Goal: Task Accomplishment & Management: Manage account settings

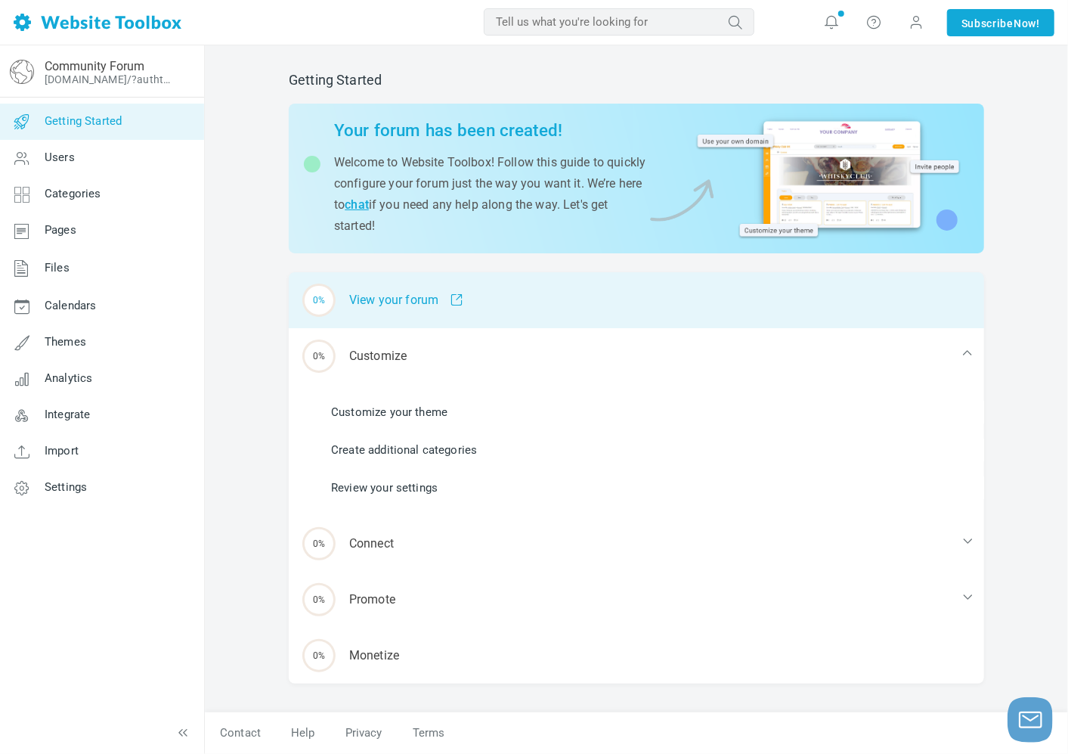
click at [420, 293] on div "0% View your forum" at bounding box center [637, 300] width 696 height 56
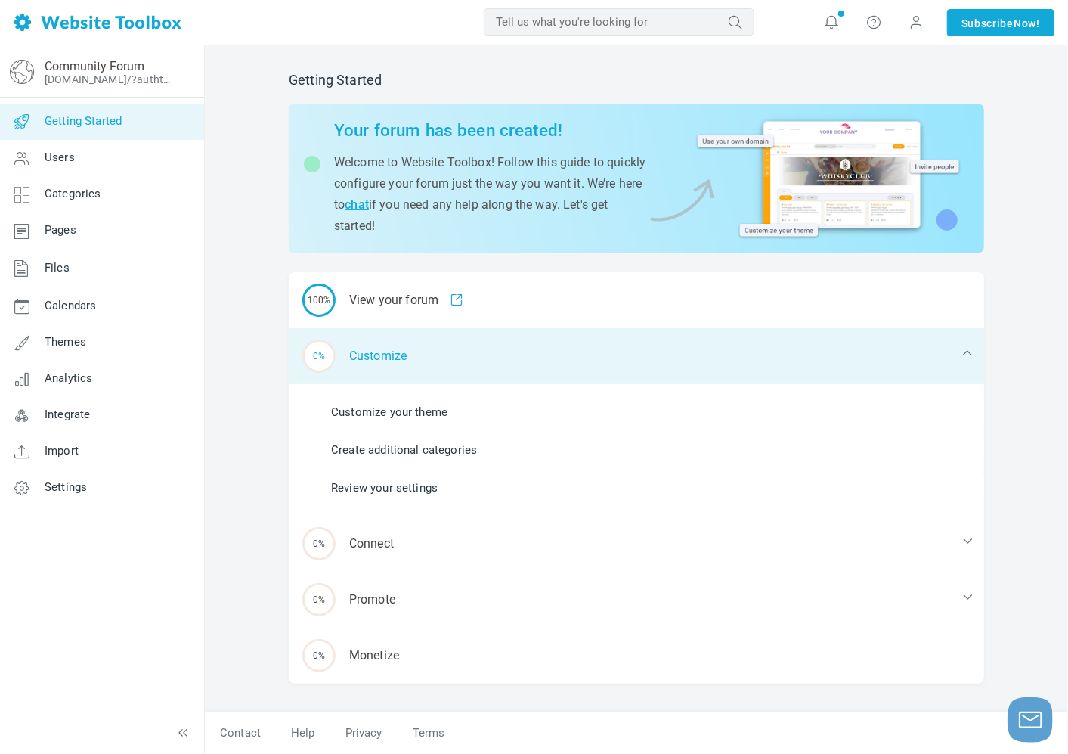
click at [454, 352] on div "0% Customize" at bounding box center [637, 356] width 696 height 56
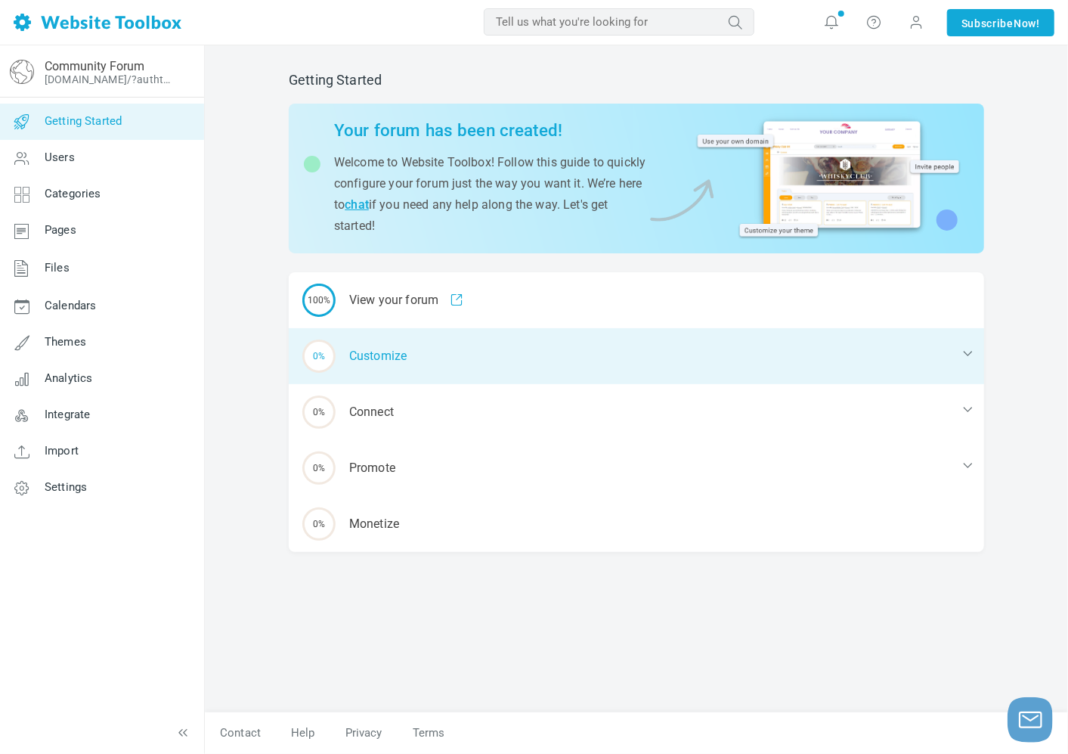
click at [452, 352] on div "0% Customize" at bounding box center [637, 356] width 696 height 56
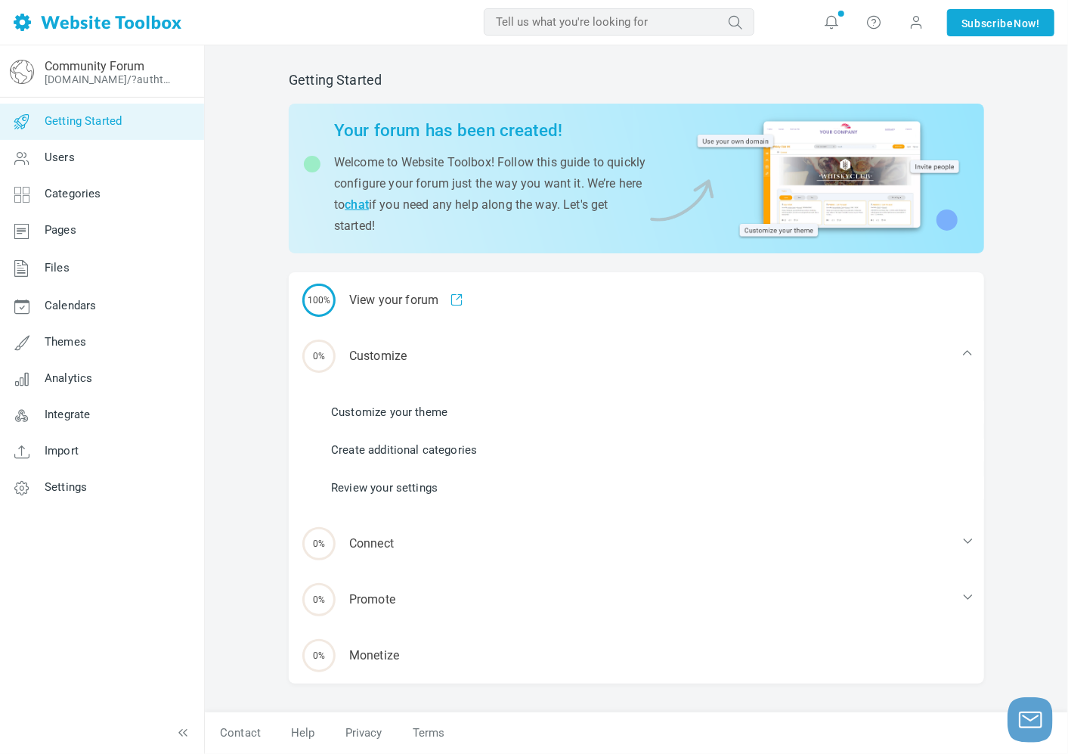
click at [372, 408] on link "Customize your theme" at bounding box center [389, 412] width 116 height 17
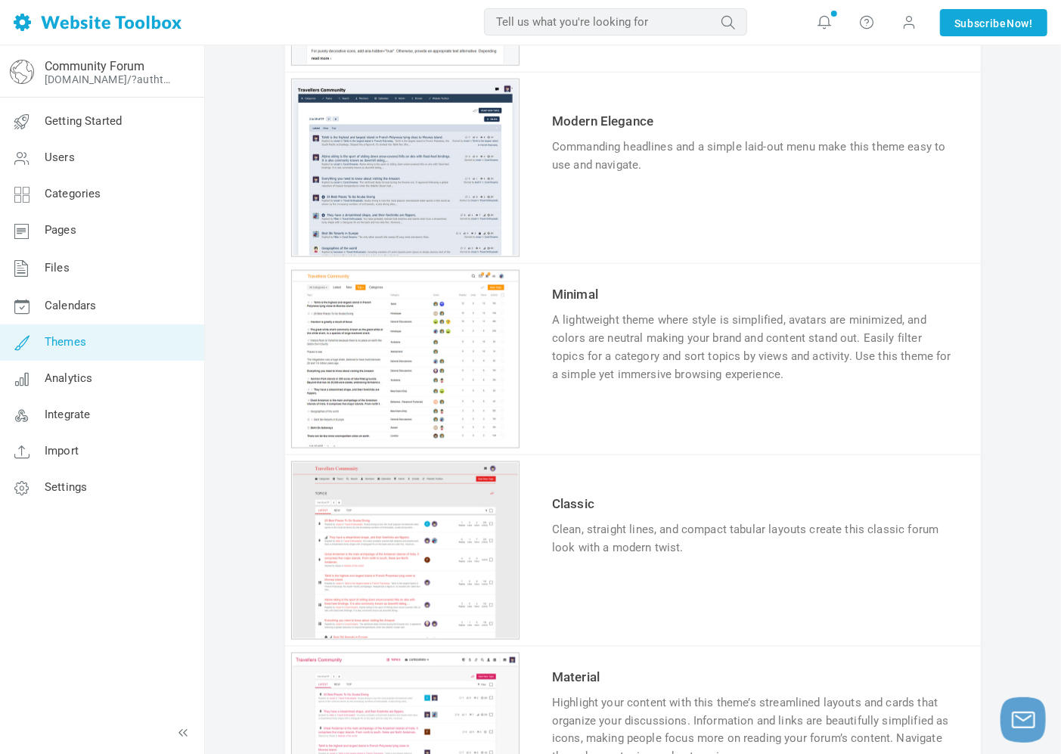
scroll to position [1008, 0]
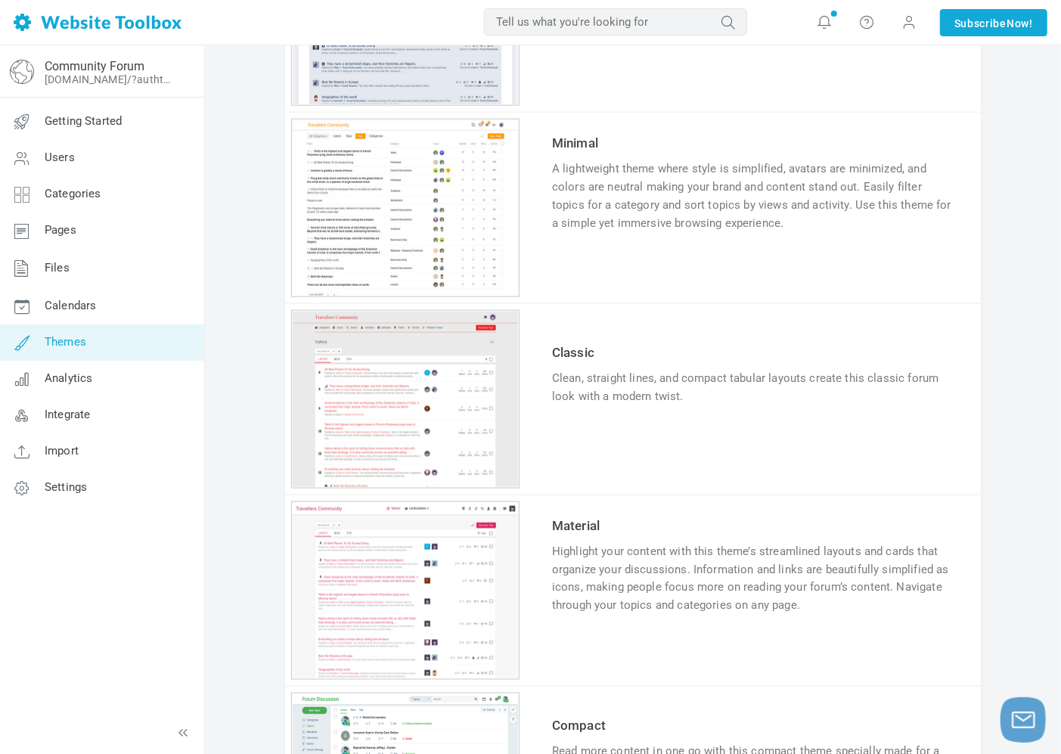
click at [586, 263] on link "Try & Customize" at bounding box center [607, 270] width 111 height 24
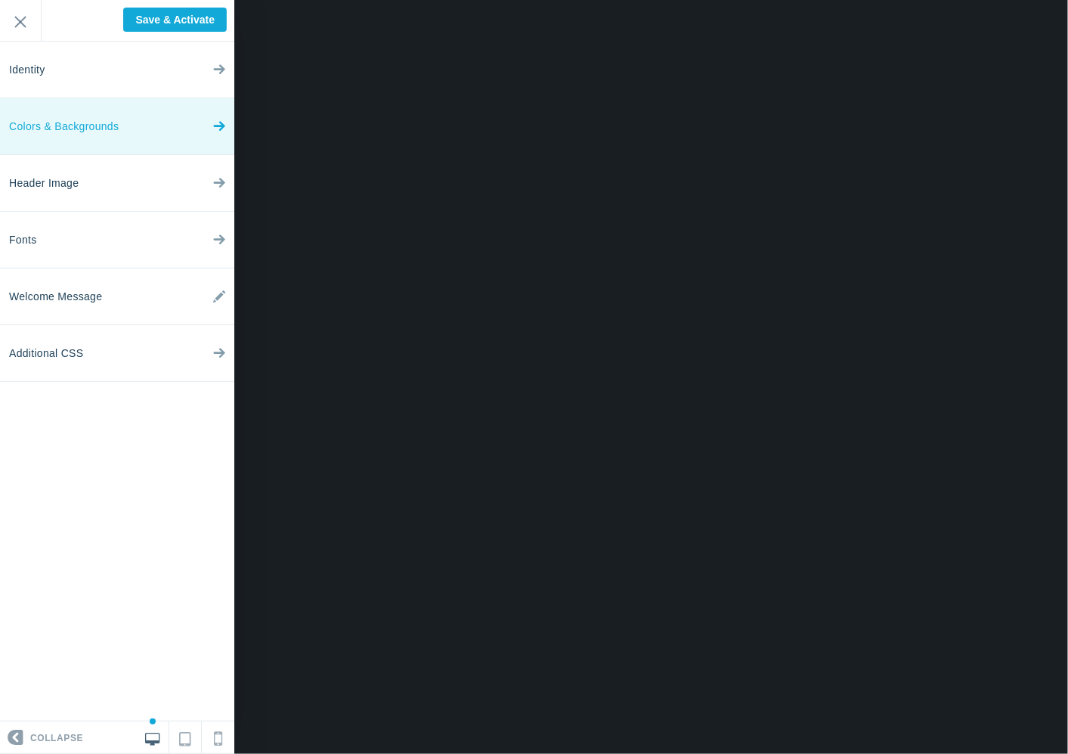
click at [132, 119] on link "Colors & Backgrounds" at bounding box center [117, 126] width 234 height 57
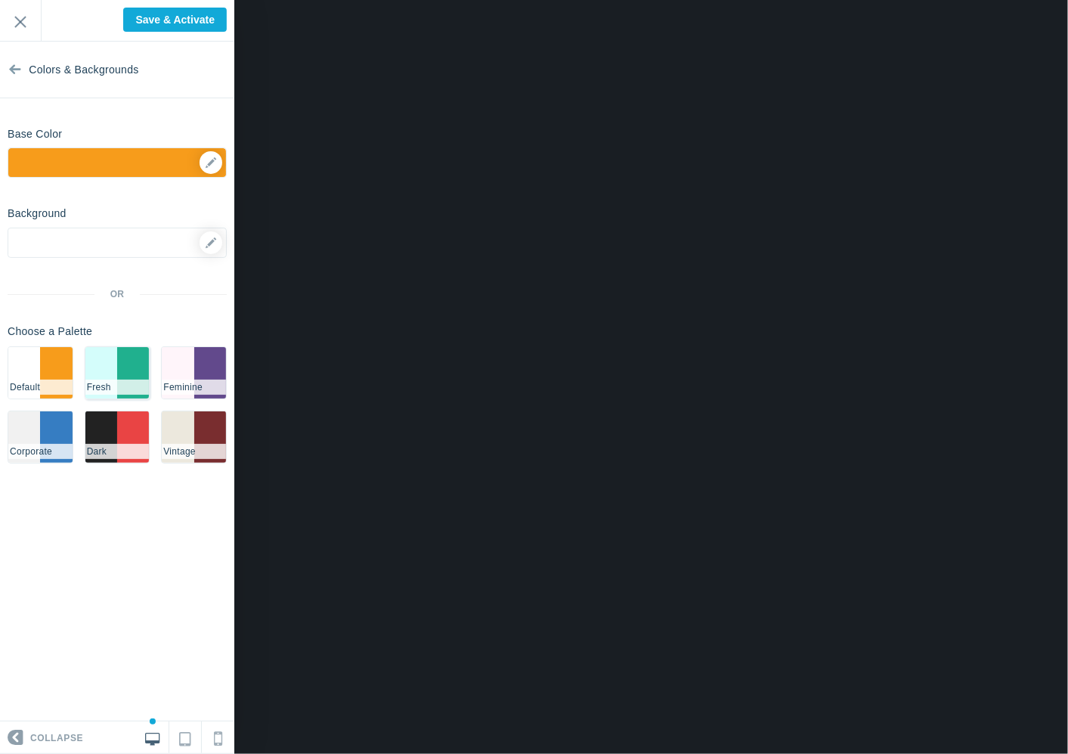
click at [122, 376] on li "#20b08e" at bounding box center [133, 372] width 32 height 51
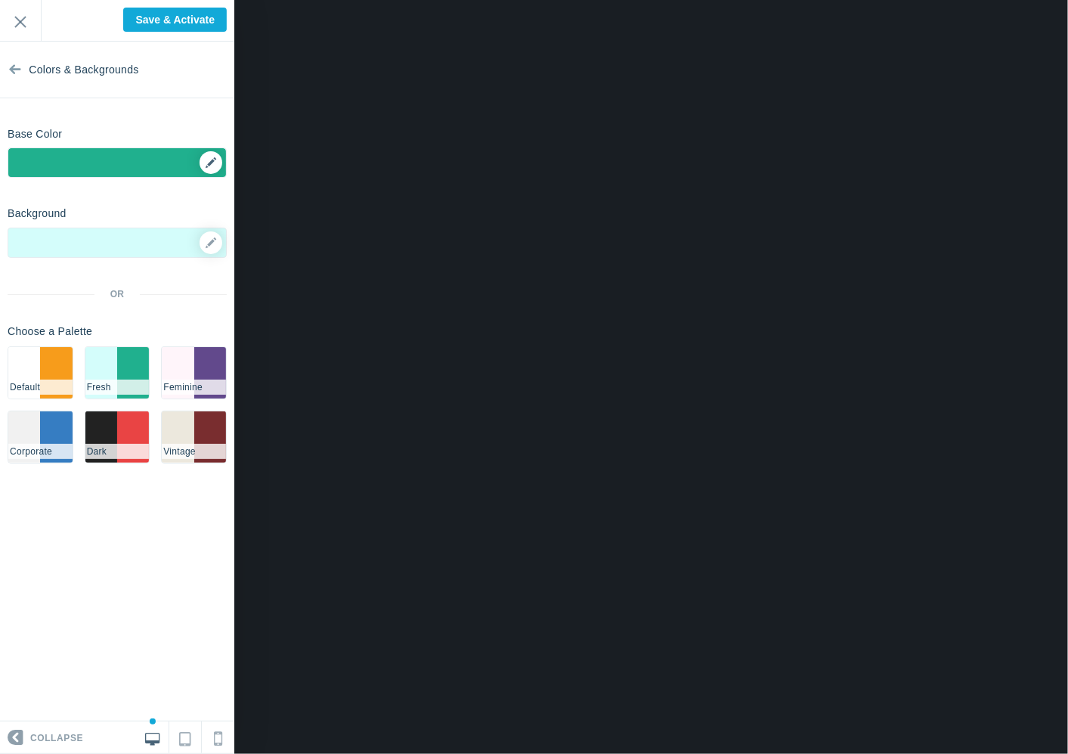
click at [212, 157] on div "▼" at bounding box center [117, 167] width 218 height 38
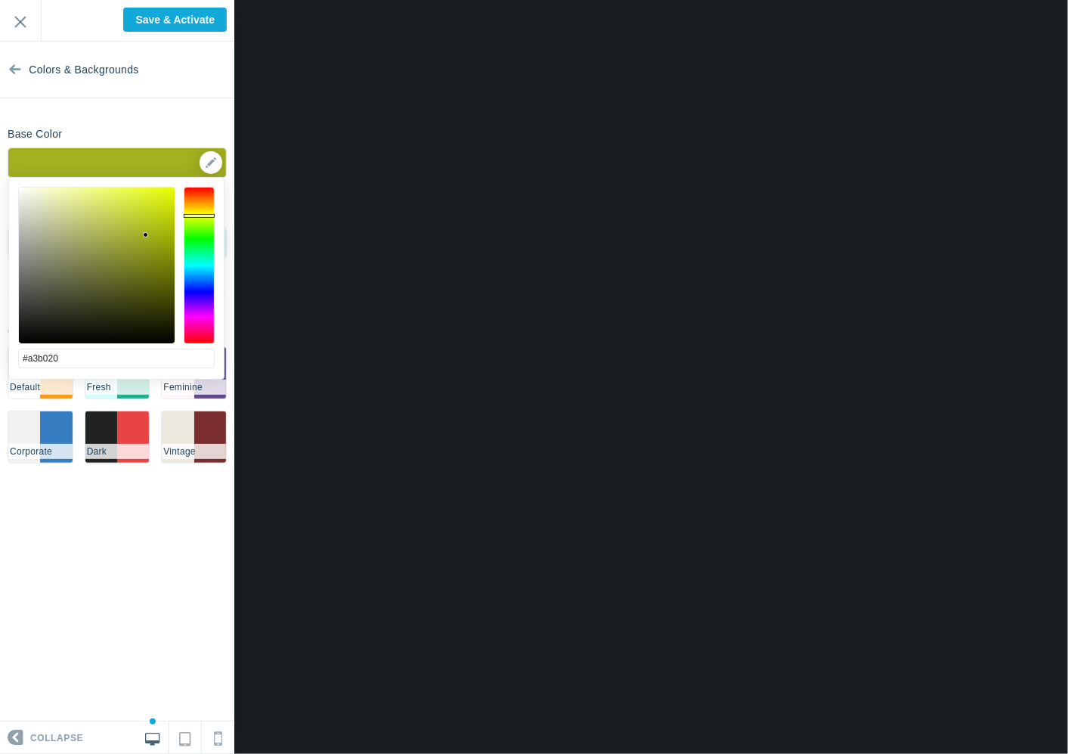
drag, startPoint x: 203, startPoint y: 228, endPoint x: 206, endPoint y: 216, distance: 13.4
click at [206, 216] on div at bounding box center [200, 265] width 32 height 157
type input "#e5fc00"
drag, startPoint x: 168, startPoint y: 201, endPoint x: 205, endPoint y: 198, distance: 37.2
click at [186, 189] on div at bounding box center [116, 265] width 197 height 157
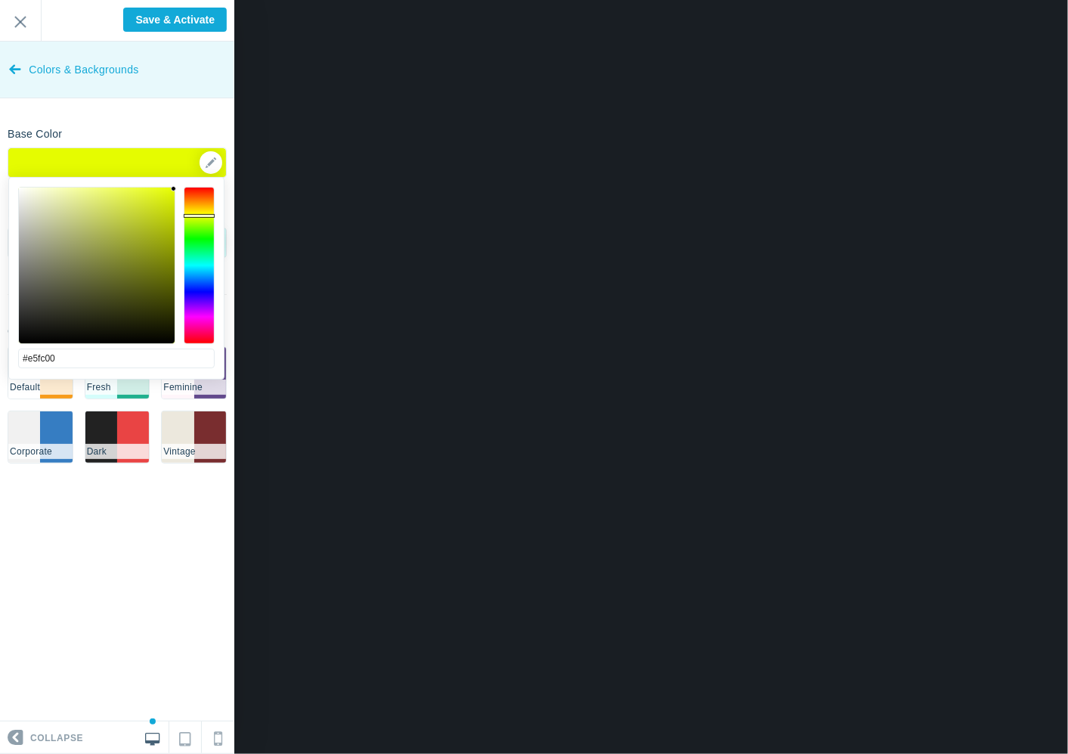
click at [188, 88] on link "Colors & Backgrounds" at bounding box center [117, 70] width 234 height 57
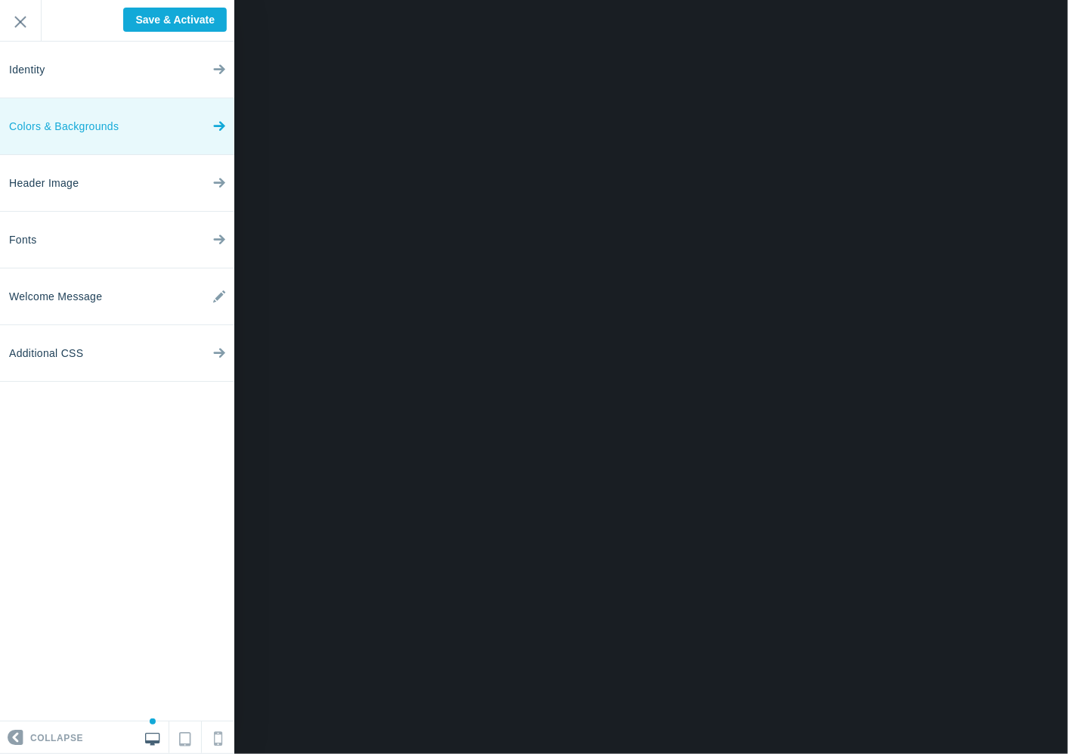
click at [169, 126] on link "Colors & Backgrounds" at bounding box center [117, 126] width 234 height 57
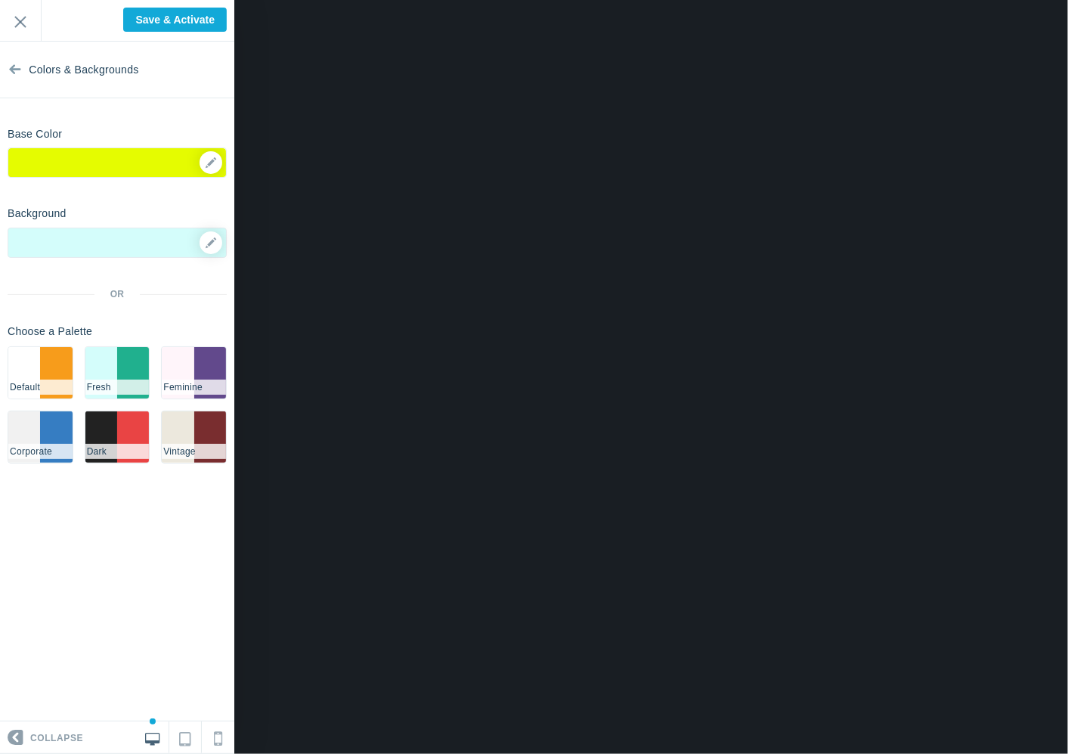
click at [194, 239] on div at bounding box center [117, 243] width 219 height 30
click at [213, 237] on icon at bounding box center [211, 242] width 11 height 11
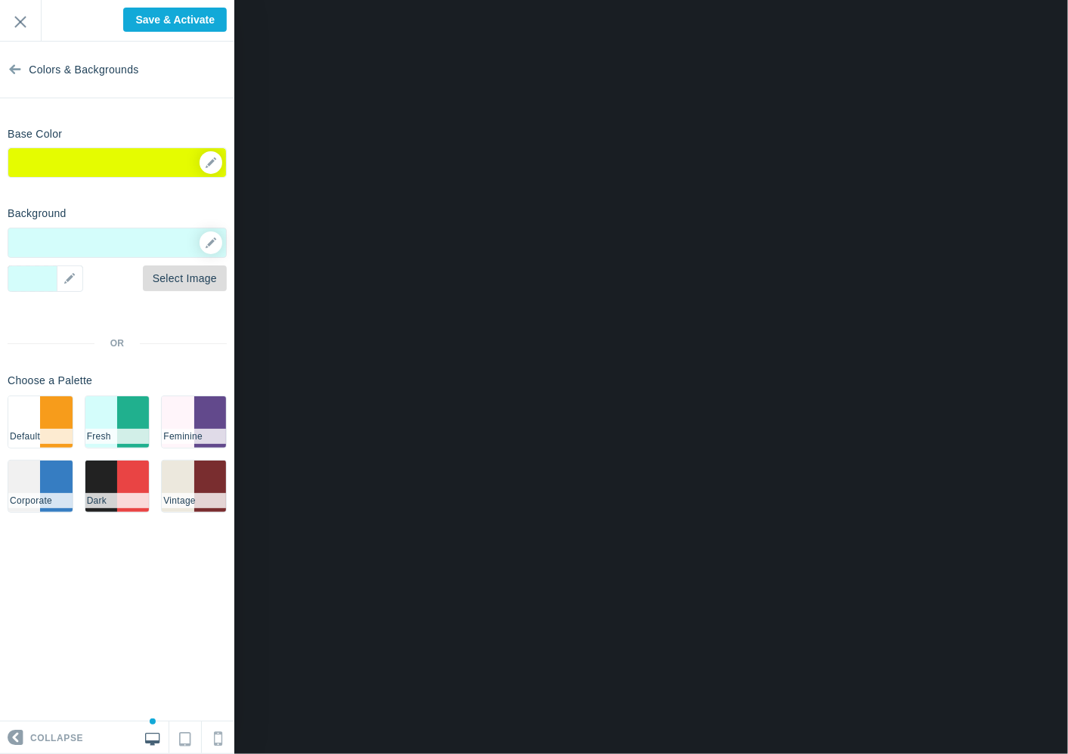
click at [182, 272] on link "Select Image" at bounding box center [185, 278] width 84 height 26
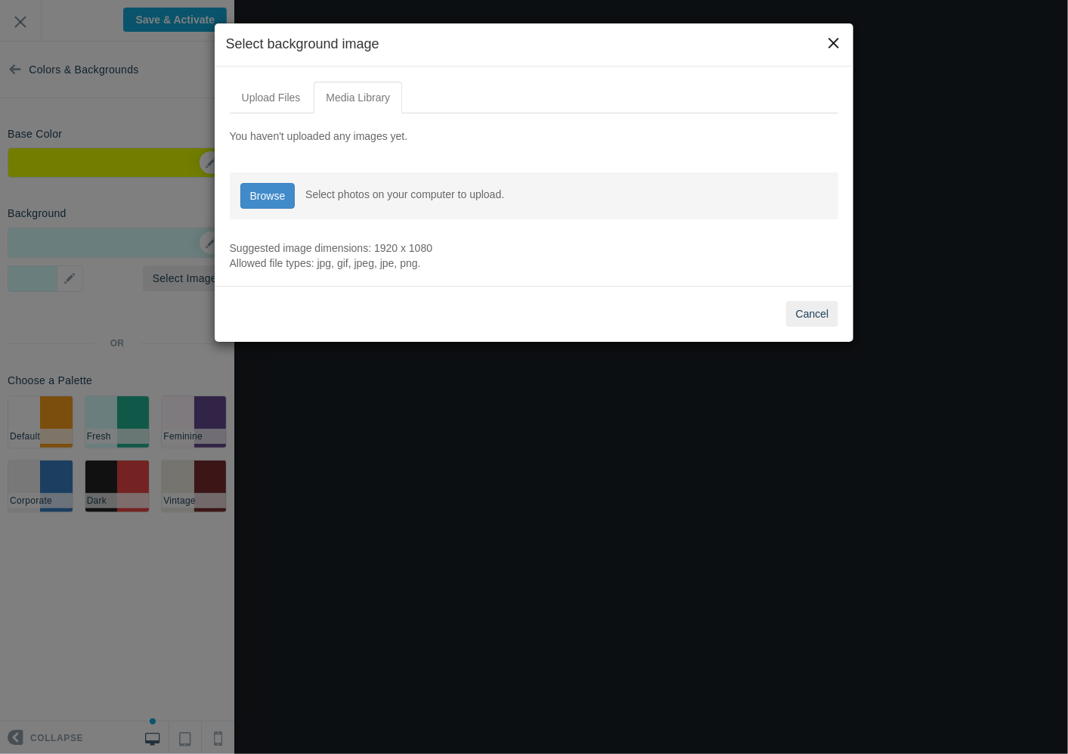
click at [827, 35] on button "×" at bounding box center [834, 43] width 17 height 17
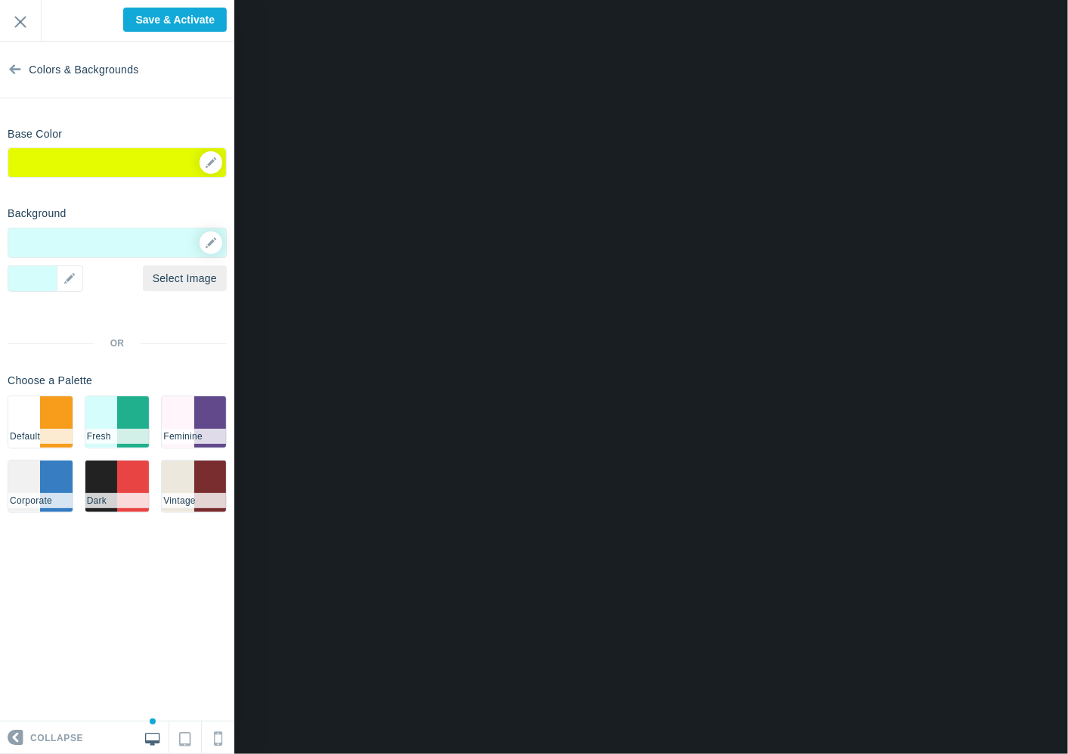
click at [193, 245] on div at bounding box center [117, 243] width 219 height 30
click at [206, 270] on link "Select Image" at bounding box center [185, 278] width 84 height 26
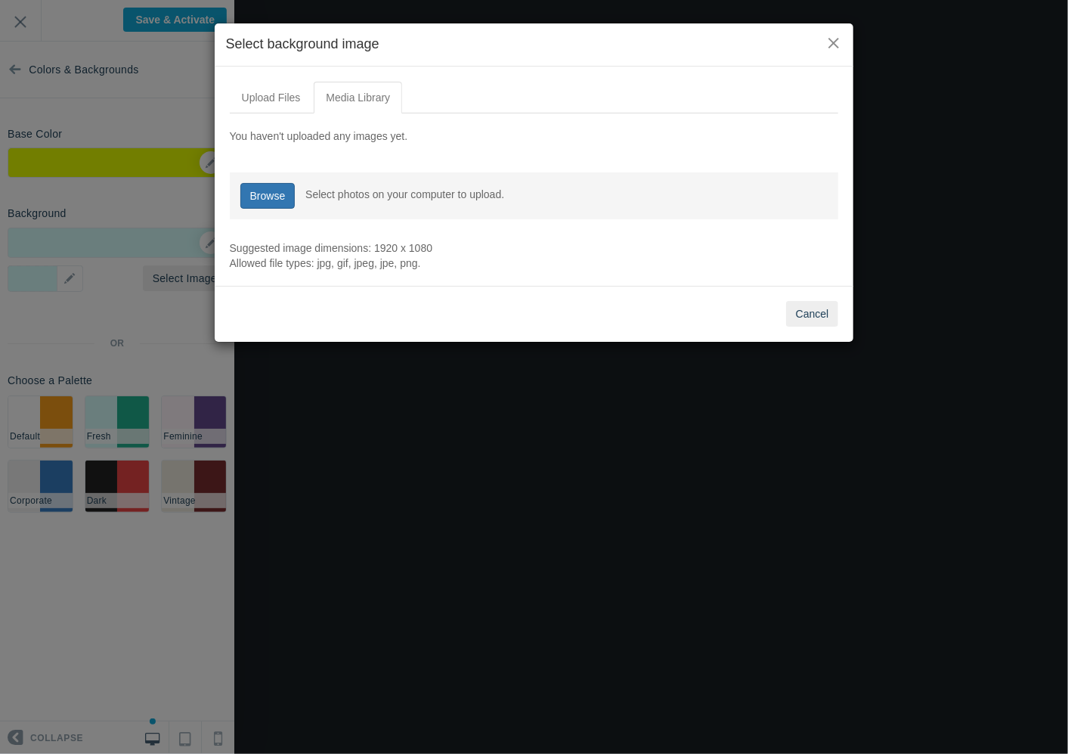
click at [271, 187] on link "Browse" at bounding box center [267, 196] width 55 height 26
type input "C:\fakepath\211111111.png"
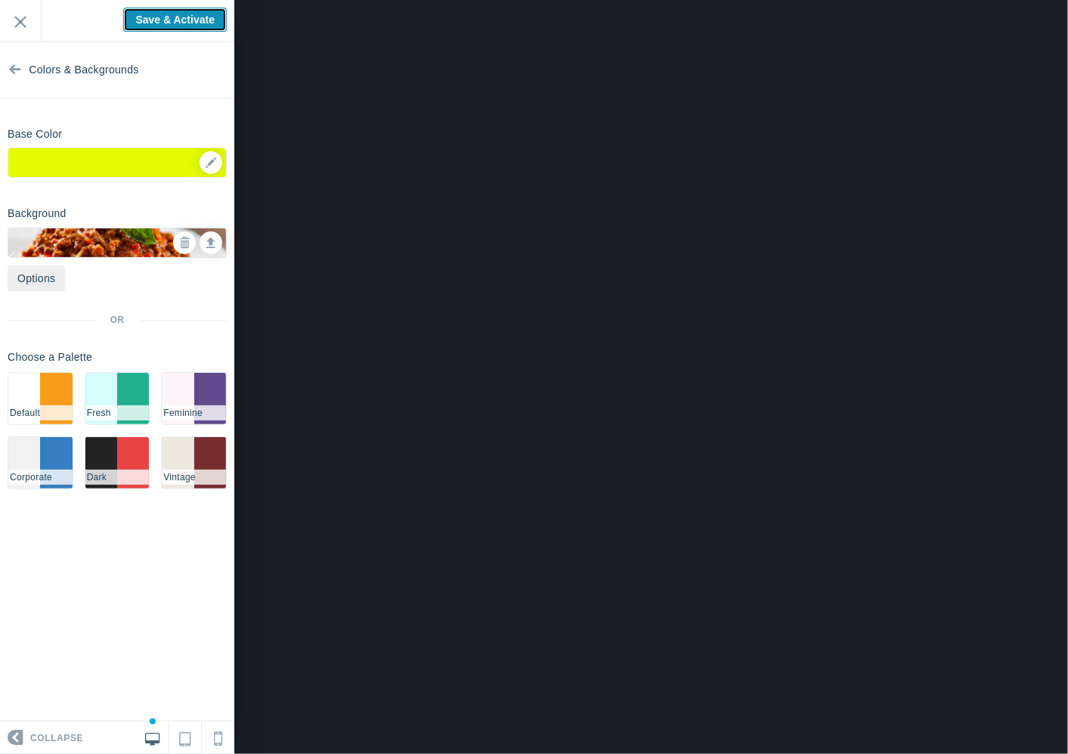
click at [149, 16] on input "Save & Activate" at bounding box center [175, 20] width 104 height 24
type input "Saving..."
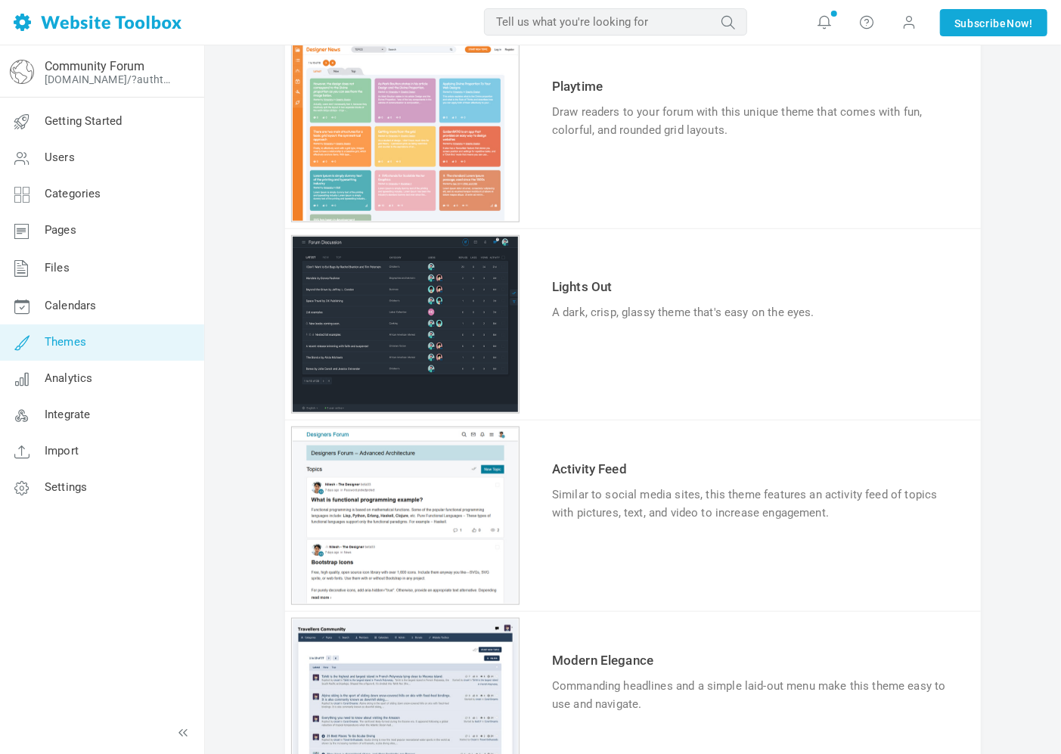
scroll to position [671, 0]
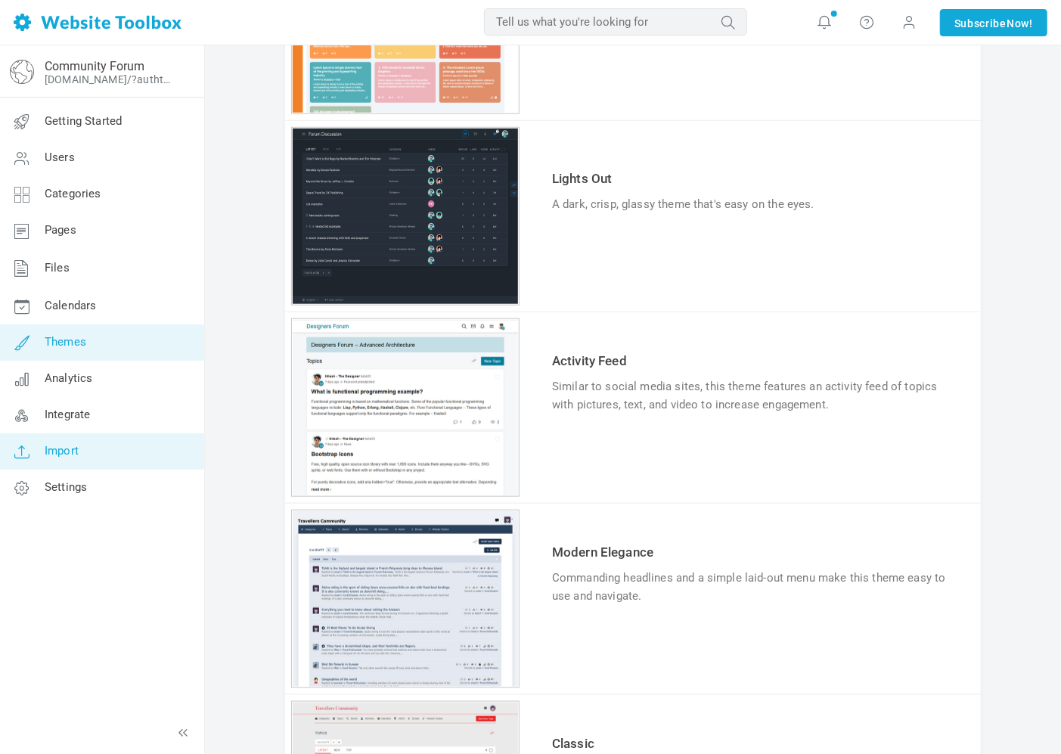
click at [88, 448] on link "Import" at bounding box center [101, 451] width 205 height 36
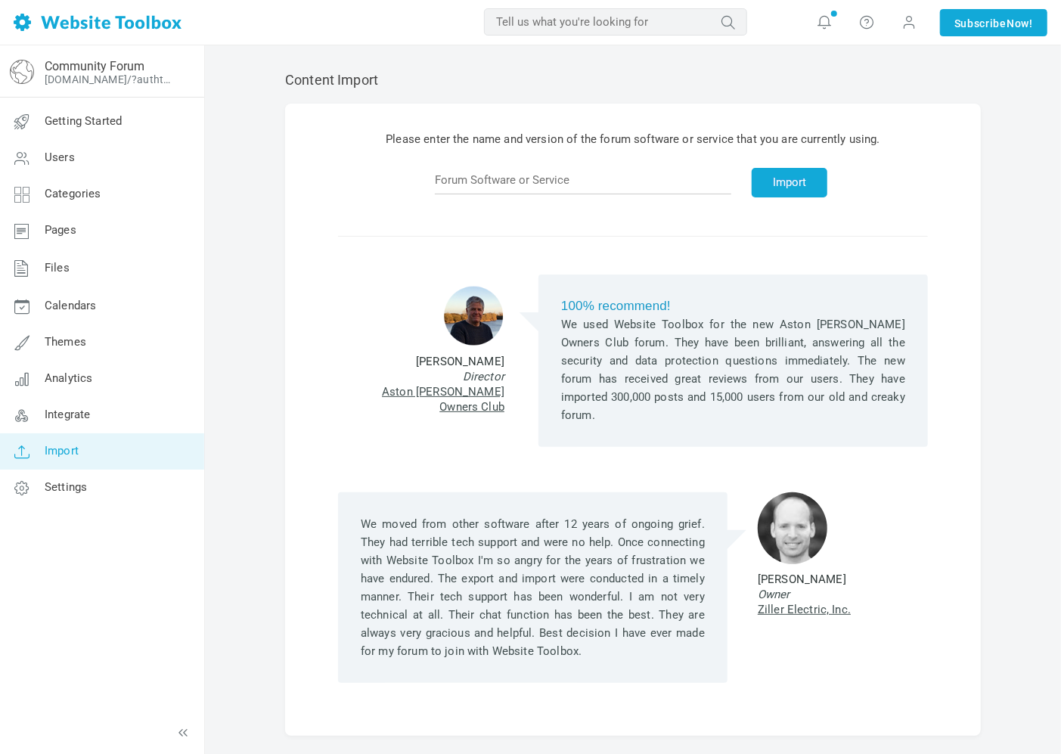
click at [560, 163] on td at bounding box center [586, 183] width 313 height 46
click at [555, 174] on input "text" at bounding box center [583, 180] width 296 height 29
click at [753, 178] on button "Import" at bounding box center [790, 182] width 76 height 29
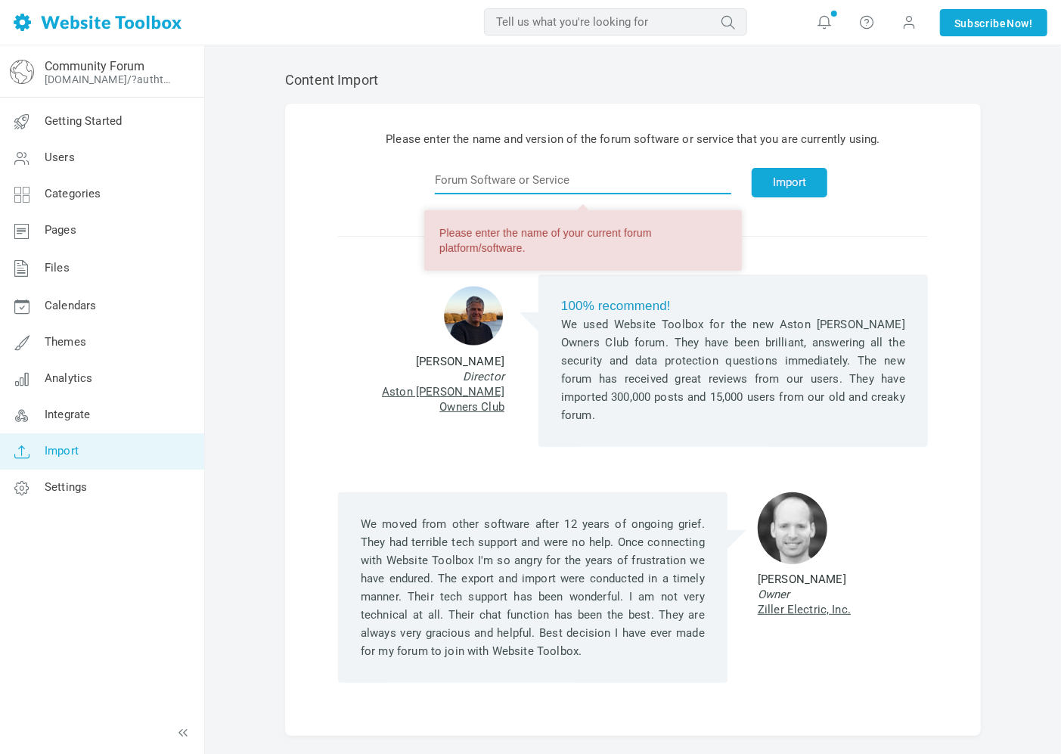
click at [644, 178] on input "text" at bounding box center [583, 180] width 296 height 29
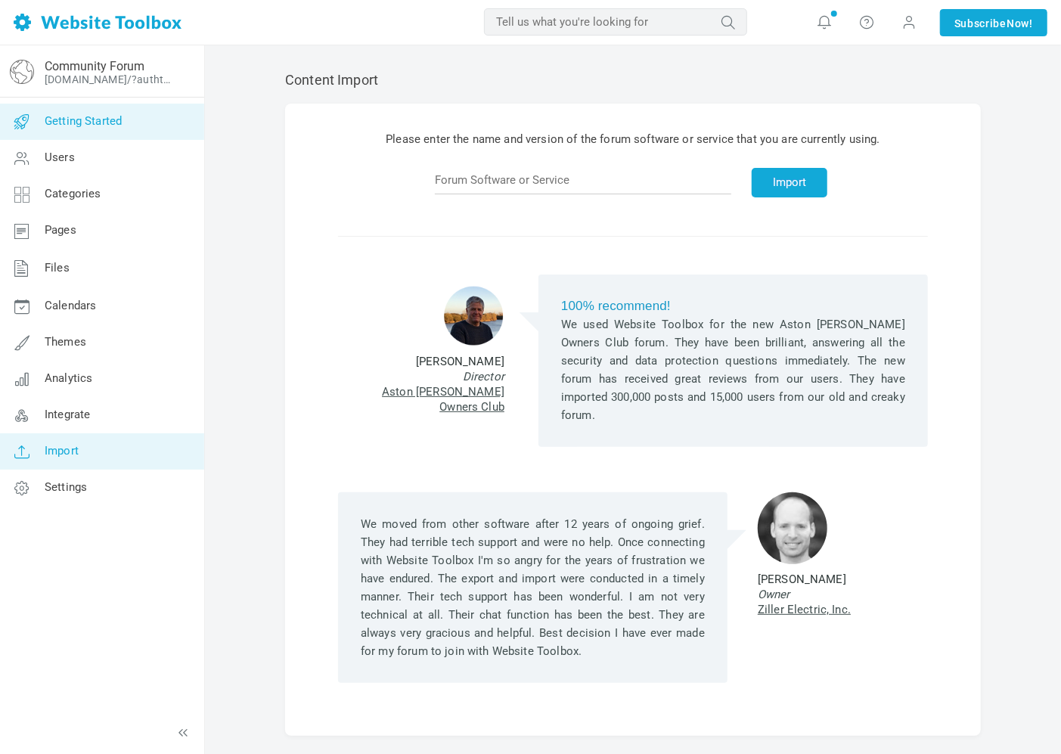
click at [97, 130] on link "Getting Started" at bounding box center [101, 122] width 205 height 36
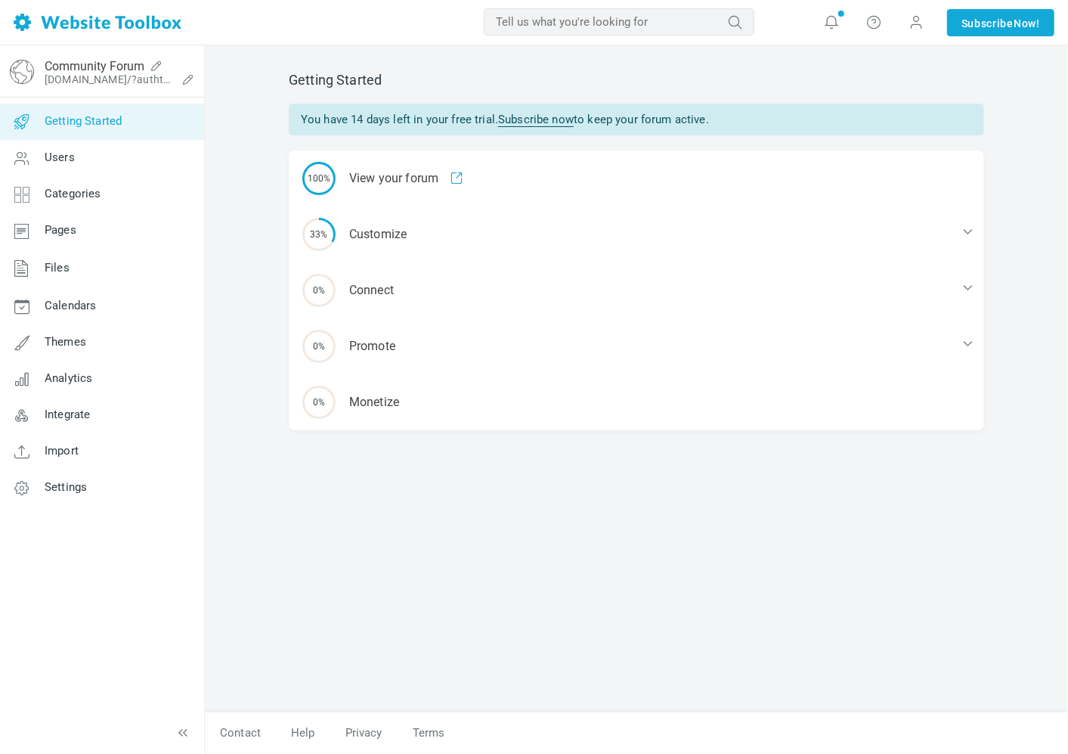
click at [121, 89] on div "Community Forum spaghettichan.discussion.community/?authtoken=d1c79867f003aa472…" at bounding box center [126, 71] width 163 height 40
click at [188, 79] on icon at bounding box center [188, 79] width 24 height 12
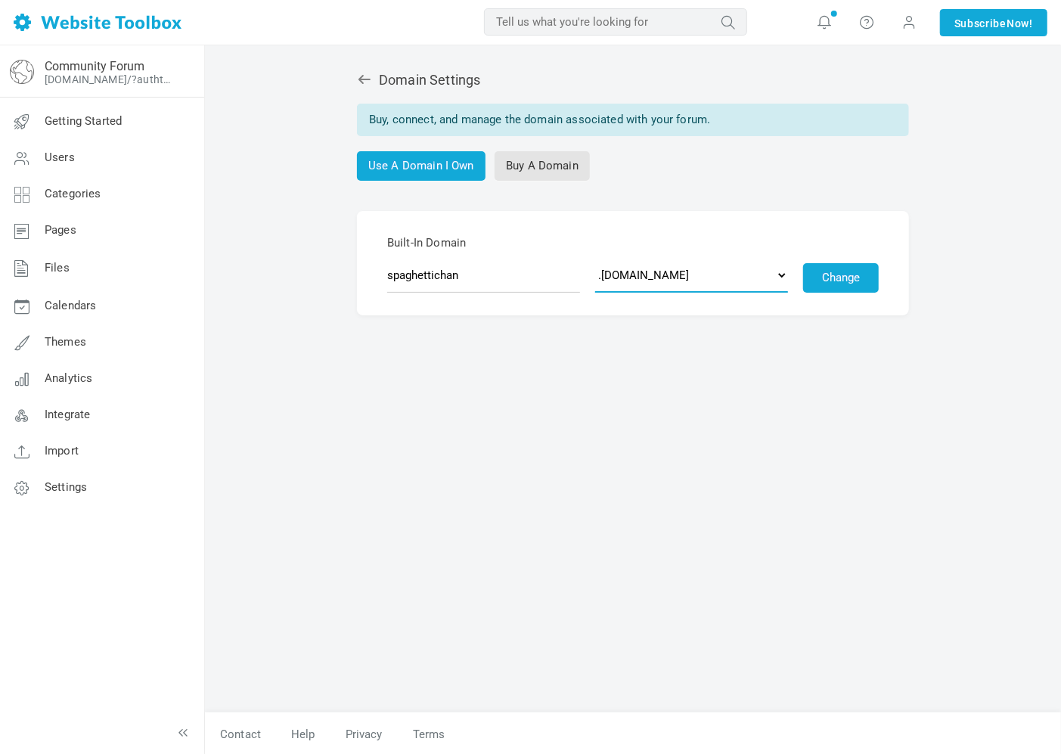
click at [770, 272] on select ".[DOMAIN_NAME] .[DOMAIN_NAME] .[DOMAIN_NAME] .[DOMAIN_NAME] .[DOMAIN_NAME] .[DO…" at bounding box center [691, 275] width 193 height 35
click at [595, 258] on select ".[DOMAIN_NAME] .[DOMAIN_NAME] .[DOMAIN_NAME] .[DOMAIN_NAME] .[DOMAIN_NAME] .[DO…" at bounding box center [691, 275] width 193 height 35
click at [528, 175] on link "Buy A Domain" at bounding box center [542, 165] width 95 height 29
click at [721, 266] on select ".[DOMAIN_NAME] .[DOMAIN_NAME] .[DOMAIN_NAME] .[DOMAIN_NAME] .[DOMAIN_NAME] .[DO…" at bounding box center [691, 275] width 193 height 35
select select "[DOMAIN_NAME]"
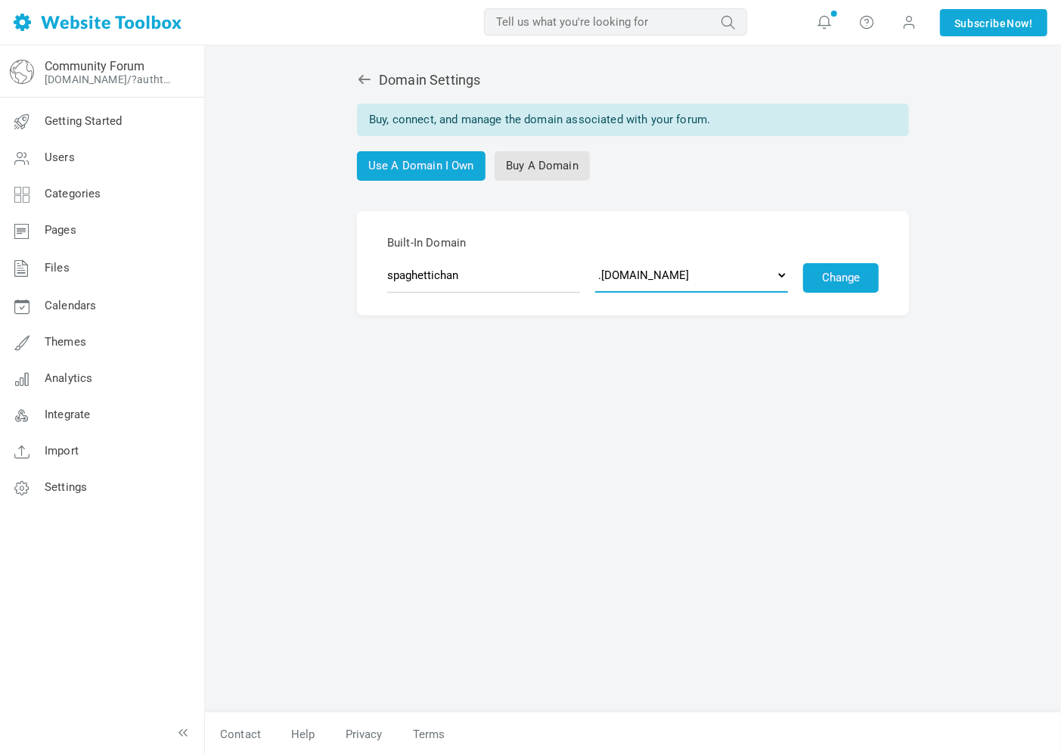
click at [595, 258] on select ".[DOMAIN_NAME] .[DOMAIN_NAME] .[DOMAIN_NAME] .[DOMAIN_NAME] .[DOMAIN_NAME] .[DO…" at bounding box center [691, 275] width 193 height 35
click at [857, 283] on button "Change" at bounding box center [841, 277] width 76 height 29
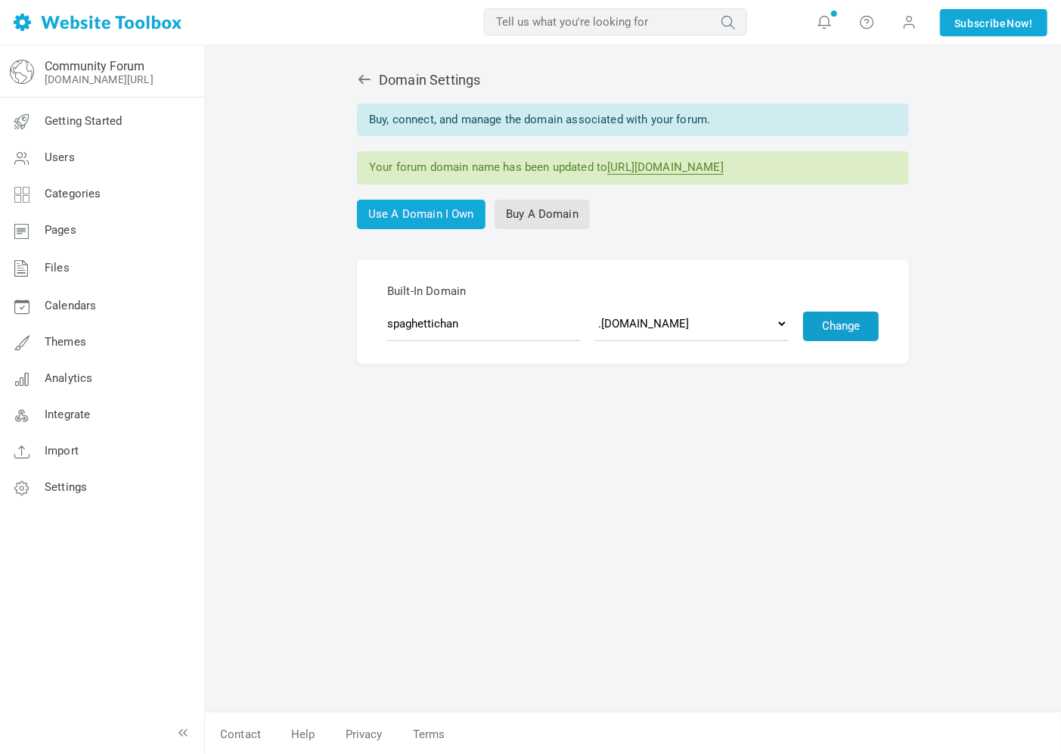
click at [835, 330] on button "Change" at bounding box center [841, 326] width 76 height 29
click at [835, 326] on button "Change" at bounding box center [841, 325] width 76 height 29
click at [363, 78] on icon at bounding box center [364, 79] width 15 height 15
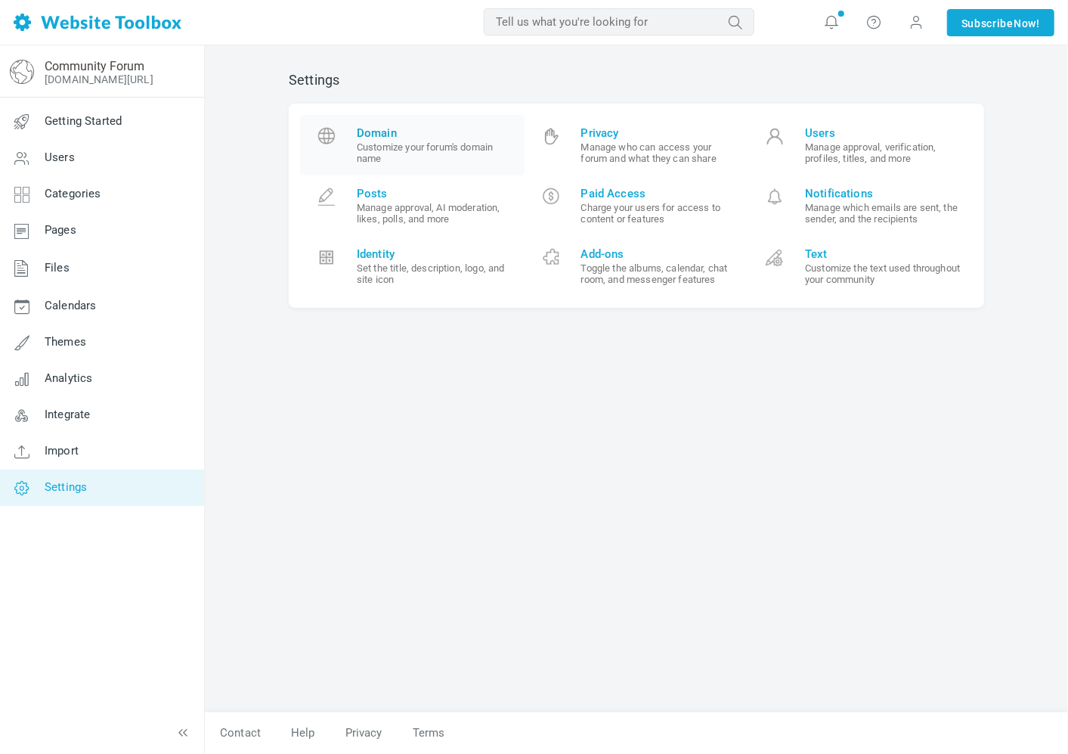
click at [467, 147] on small "Customize your forum's domain name" at bounding box center [435, 152] width 157 height 23
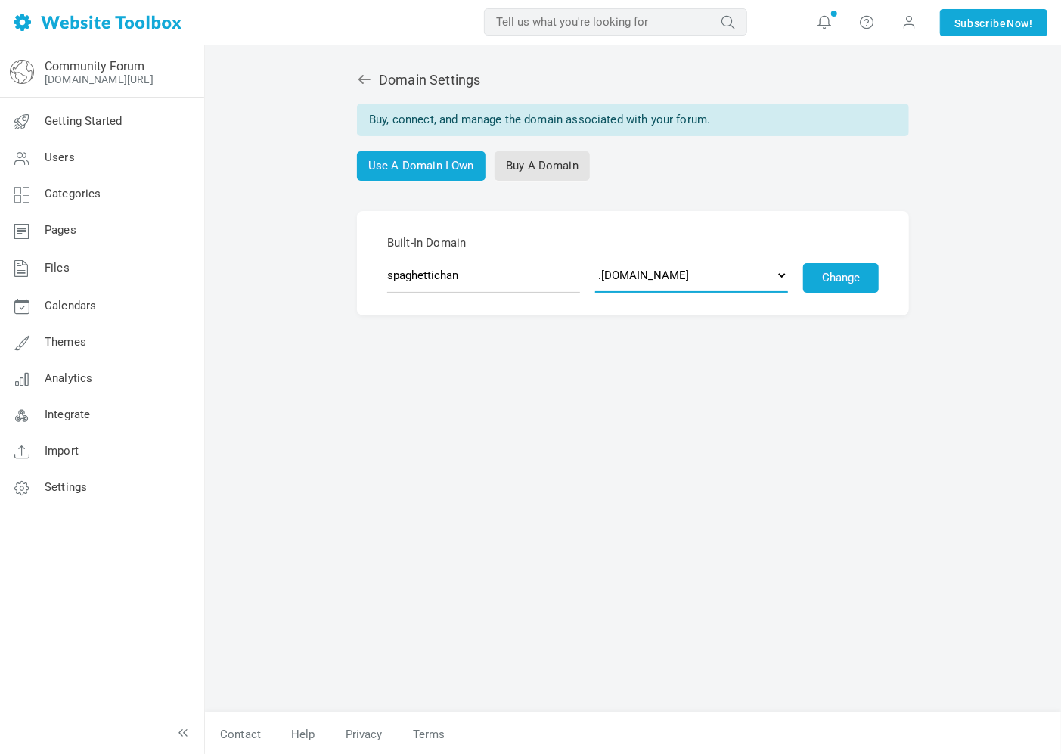
click at [708, 277] on select ".[DOMAIN_NAME] .[DOMAIN_NAME] .[DOMAIN_NAME] .[DOMAIN_NAME] .[DOMAIN_NAME] .[DO…" at bounding box center [691, 275] width 193 height 35
select select "[DOMAIN_NAME]"
click at [595, 258] on select ".[DOMAIN_NAME] .[DOMAIN_NAME] .[DOMAIN_NAME] .[DOMAIN_NAME] .[DOMAIN_NAME] .[DO…" at bounding box center [691, 275] width 193 height 35
click at [827, 268] on button "Change" at bounding box center [841, 277] width 76 height 29
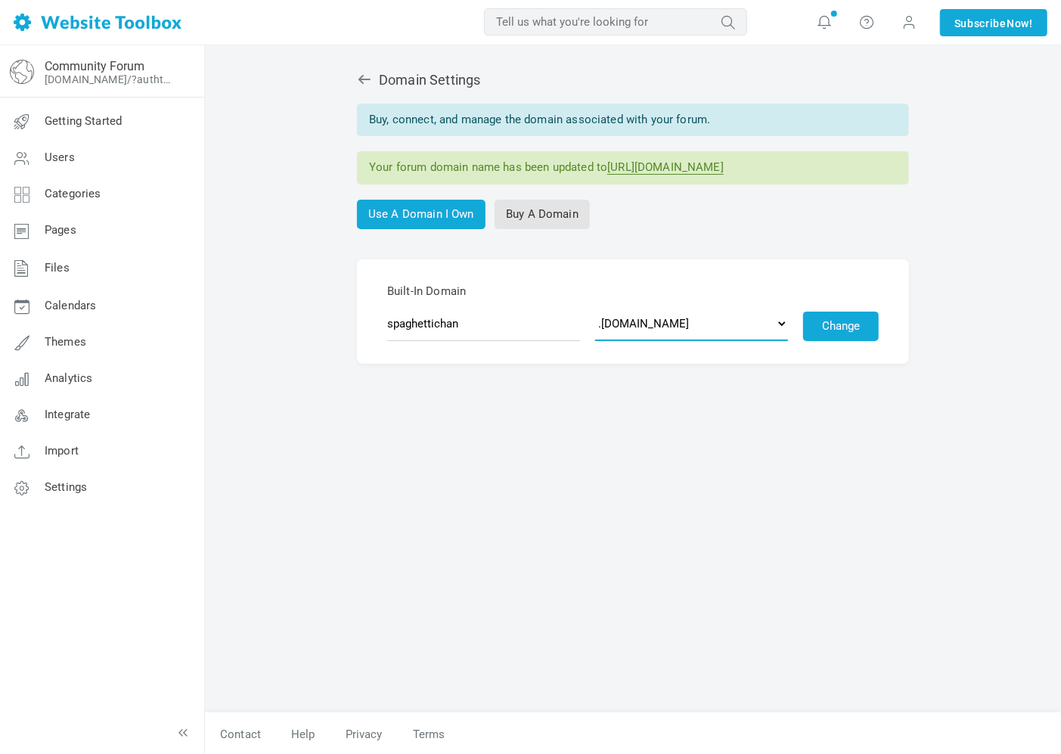
drag, startPoint x: 717, startPoint y: 309, endPoint x: 715, endPoint y: 321, distance: 12.2
click at [717, 309] on select ".[DOMAIN_NAME] .[DOMAIN_NAME] .[DOMAIN_NAME] .[DOMAIN_NAME] .[DOMAIN_NAME] .[DO…" at bounding box center [691, 323] width 193 height 35
select select "[DOMAIN_NAME]"
click at [595, 306] on select ".[DOMAIN_NAME] .[DOMAIN_NAME] .[DOMAIN_NAME] .[DOMAIN_NAME] .[DOMAIN_NAME] .[DO…" at bounding box center [691, 323] width 193 height 35
click at [818, 333] on button "Change" at bounding box center [841, 326] width 76 height 29
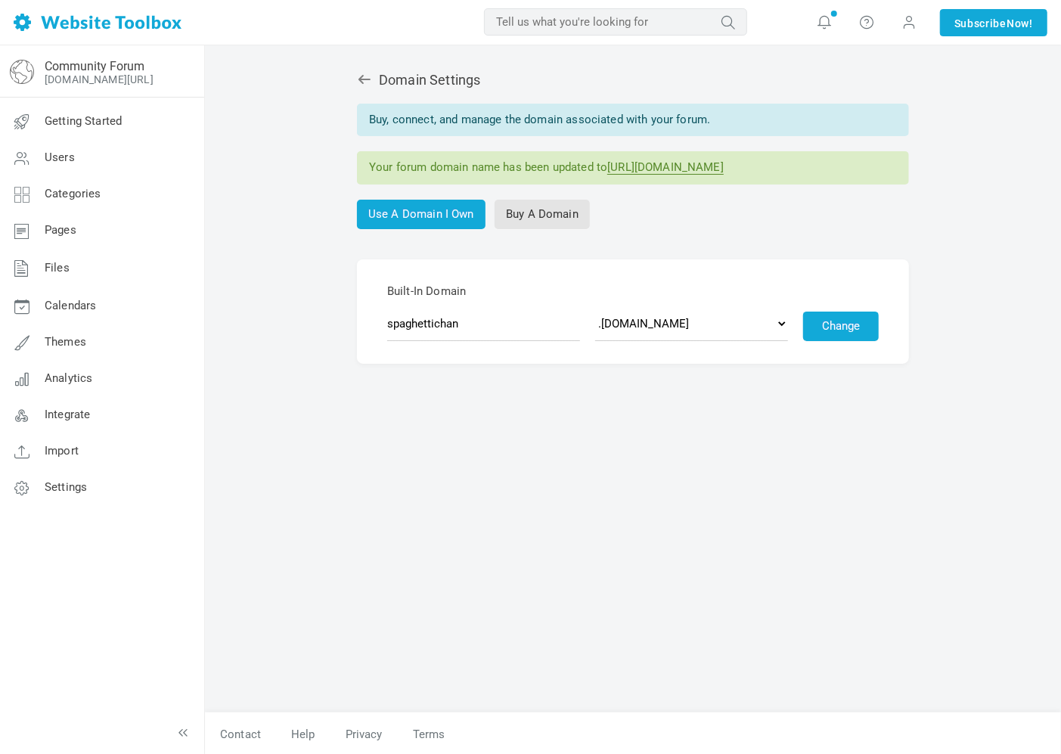
click at [724, 163] on link "https://spaghettichan.messageboardchat.com" at bounding box center [665, 167] width 116 height 14
click at [70, 349] on span "Themes" at bounding box center [66, 342] width 42 height 14
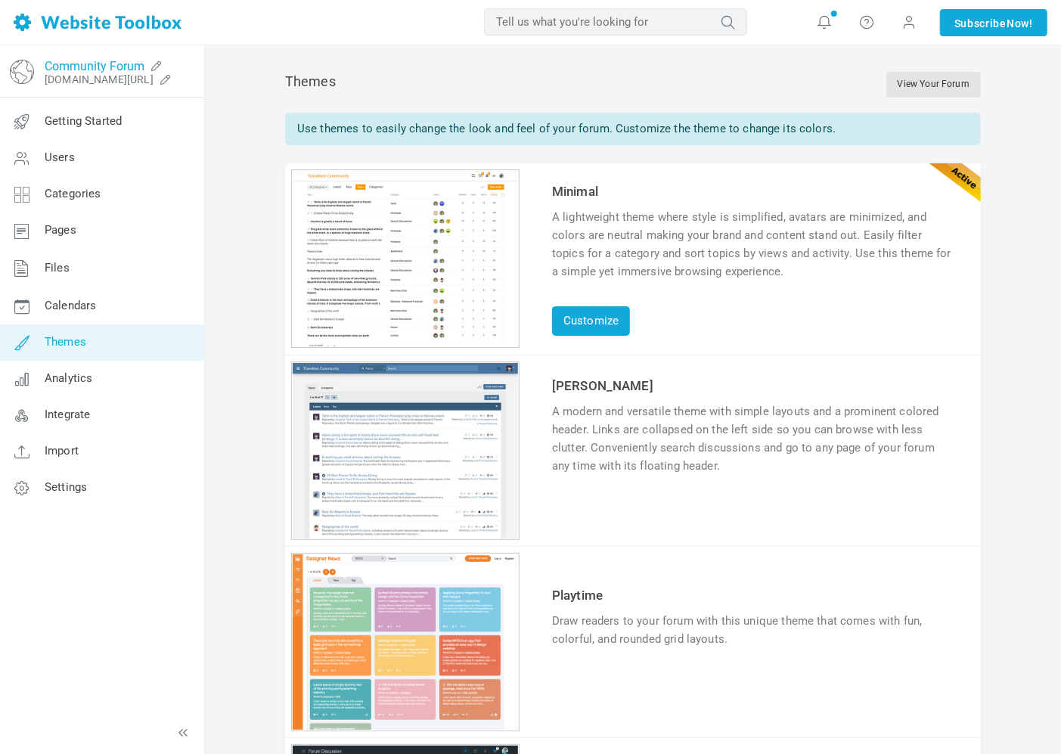
click at [51, 70] on link "Community Forum" at bounding box center [95, 66] width 100 height 14
click at [164, 64] on icon at bounding box center [156, 66] width 24 height 12
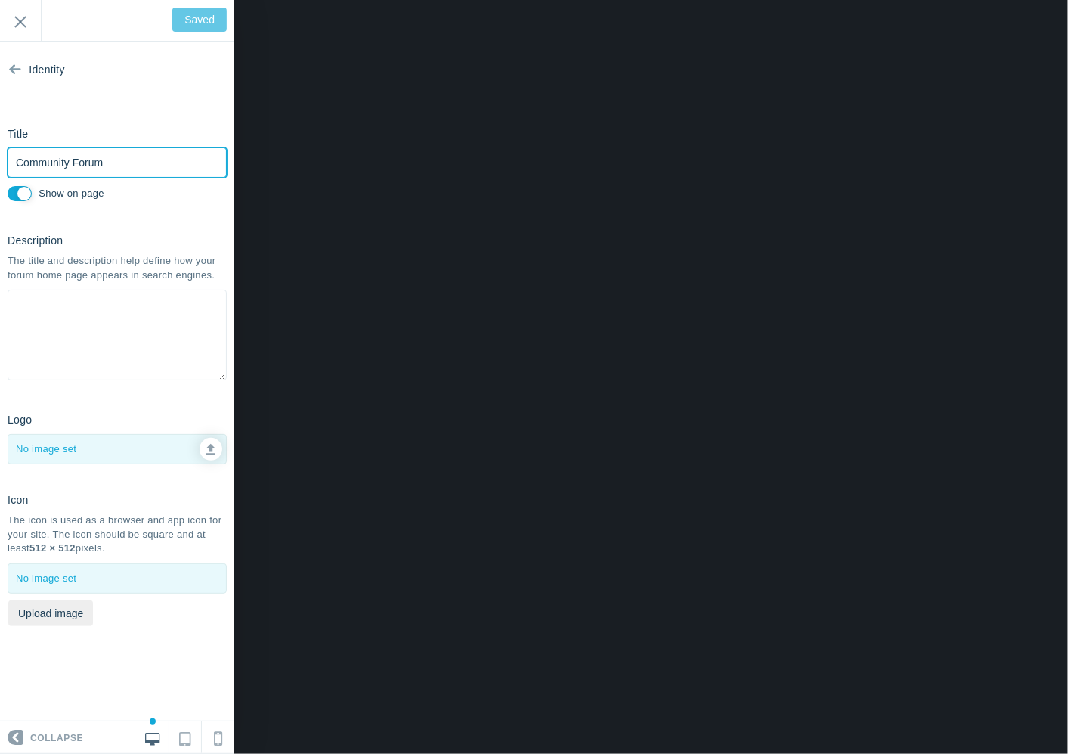
click at [99, 162] on input "Community Forum" at bounding box center [117, 162] width 219 height 30
type input "C"
type input "sp"
type input "Save"
type input "spaghettichan"
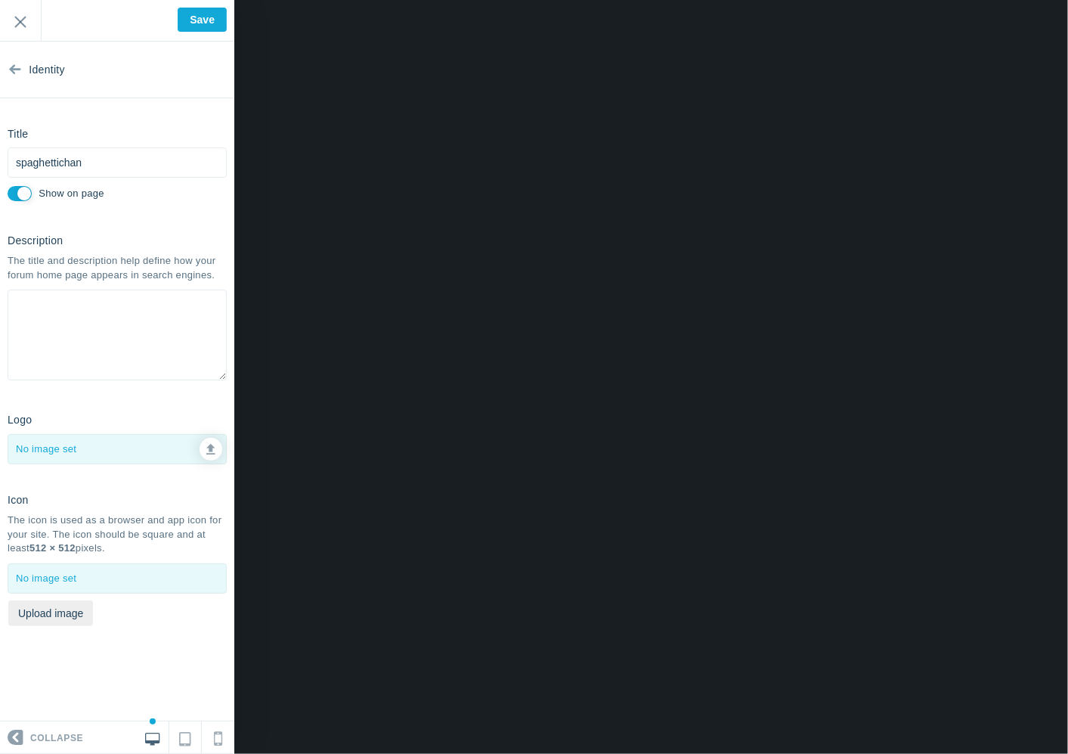
click at [54, 355] on textarea at bounding box center [117, 335] width 219 height 91
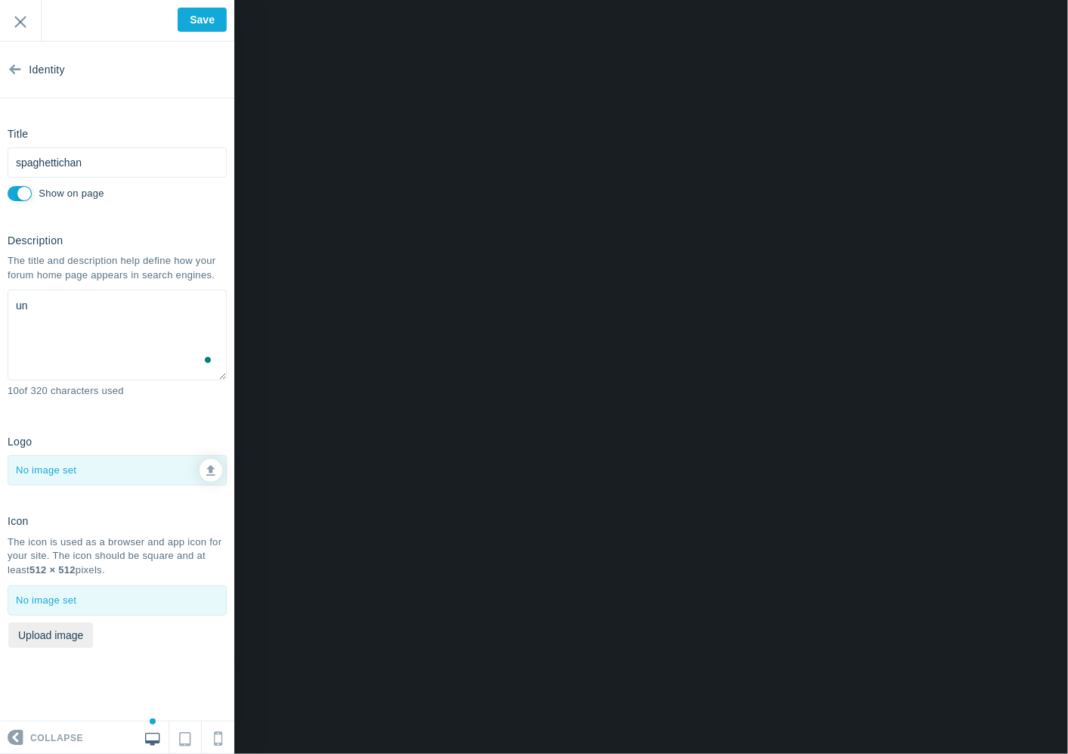
type textarea "u"
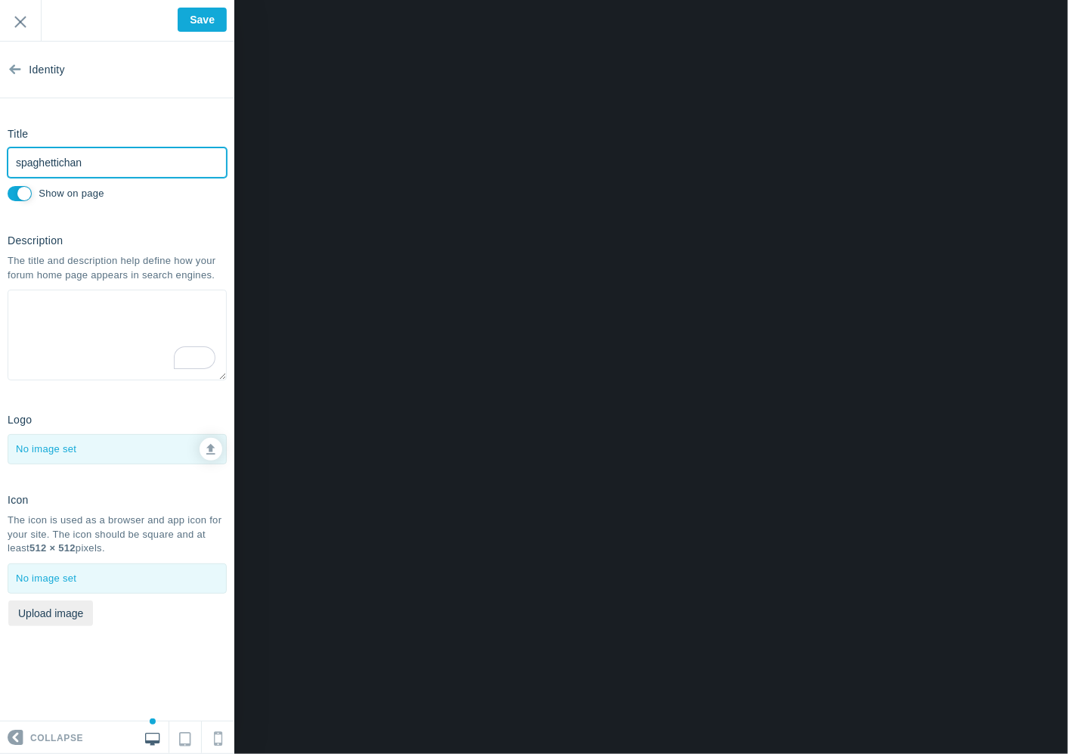
drag, startPoint x: 101, startPoint y: 163, endPoint x: 74, endPoint y: 165, distance: 26.6
click at [74, 165] on input "spaghettichan" at bounding box center [117, 162] width 219 height 30
type input "spaghettichat"
click at [95, 375] on textarea "To enrich screen reader interactions, please activate Accessibility in Grammarl…" at bounding box center [117, 335] width 219 height 91
click at [117, 447] on div at bounding box center [117, 449] width 218 height 29
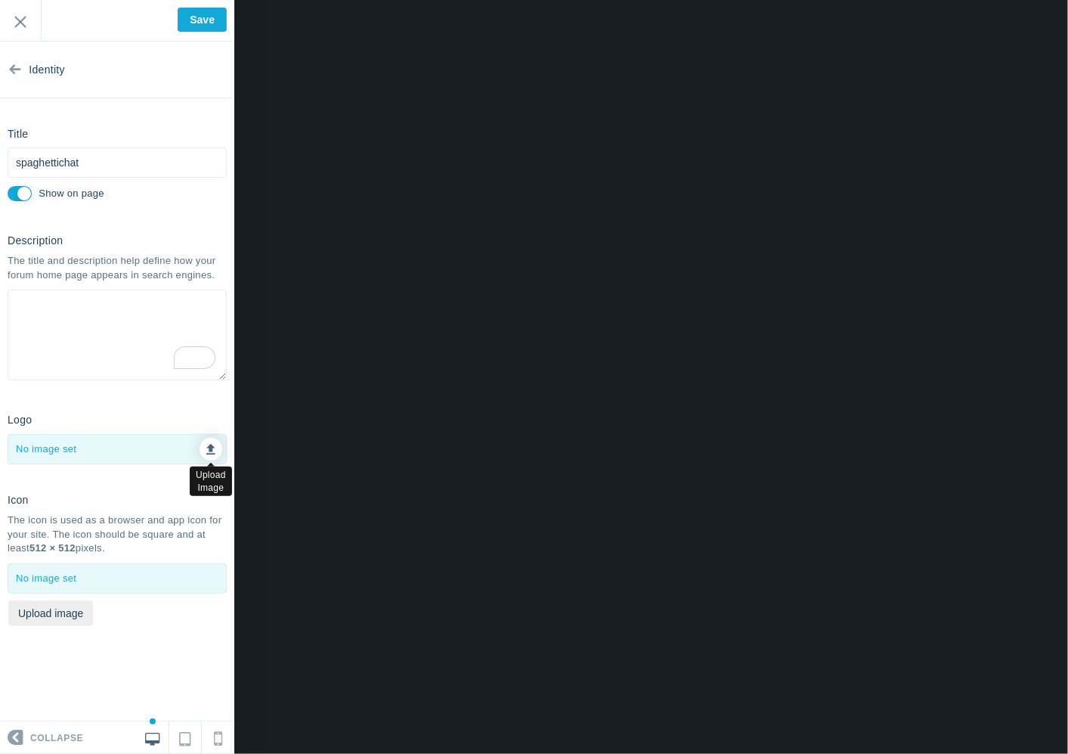
click at [209, 454] on link at bounding box center [211, 449] width 23 height 23
type input "C:\fakepath\211111111.png"
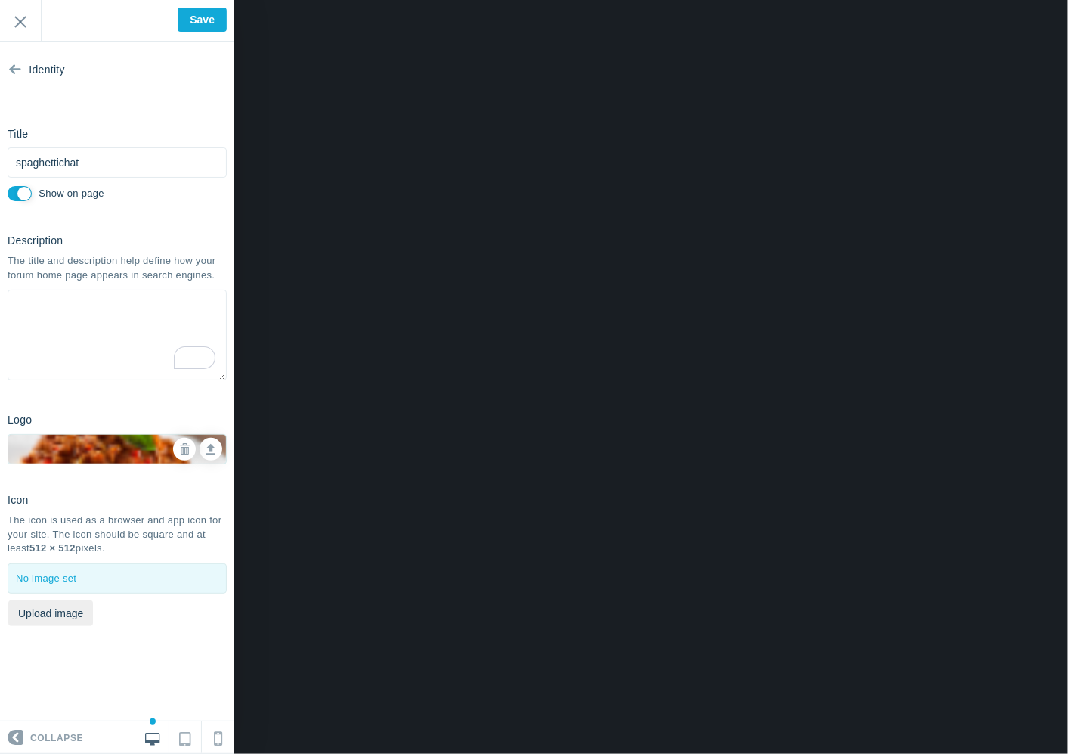
click at [101, 616] on div "Icon The icon is used as a browser and app icon for your site. The icon should …" at bounding box center [117, 560] width 234 height 147
click at [193, 726] on link at bounding box center [185, 737] width 33 height 32
click at [216, 735] on icon at bounding box center [218, 734] width 8 height 20
click at [155, 739] on icon at bounding box center [152, 737] width 14 height 14
click at [202, 16] on input "Save" at bounding box center [202, 20] width 49 height 24
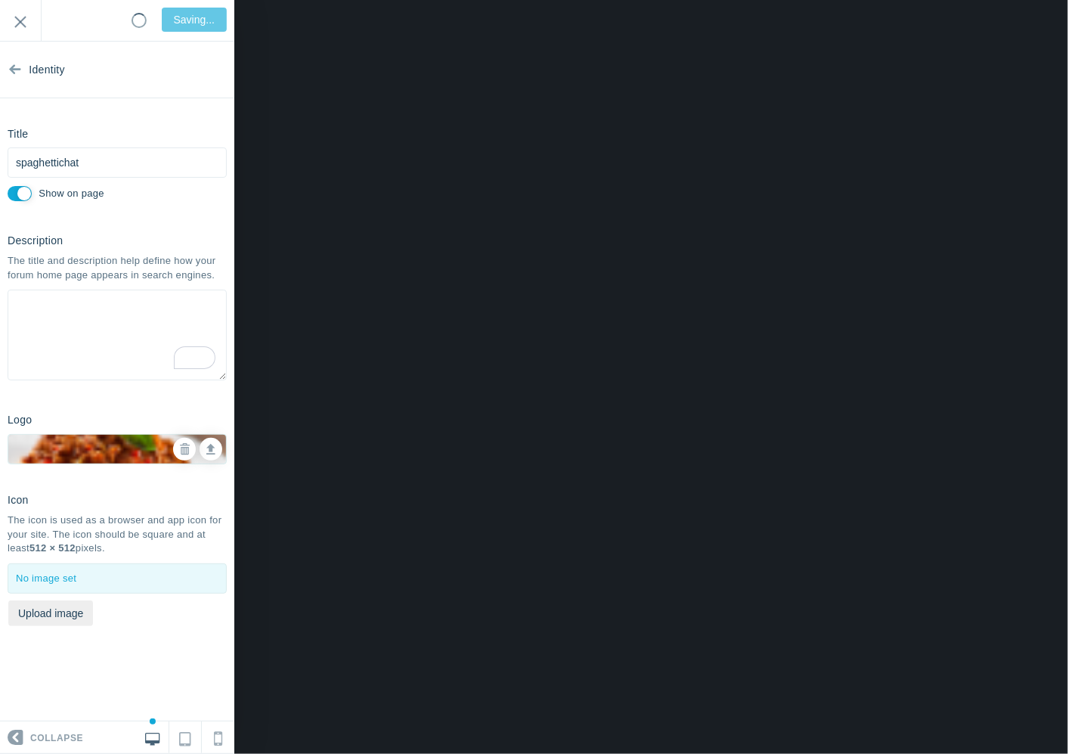
type input "Saved"
click at [21, 8] on input "Exit" at bounding box center [20, 21] width 41 height 42
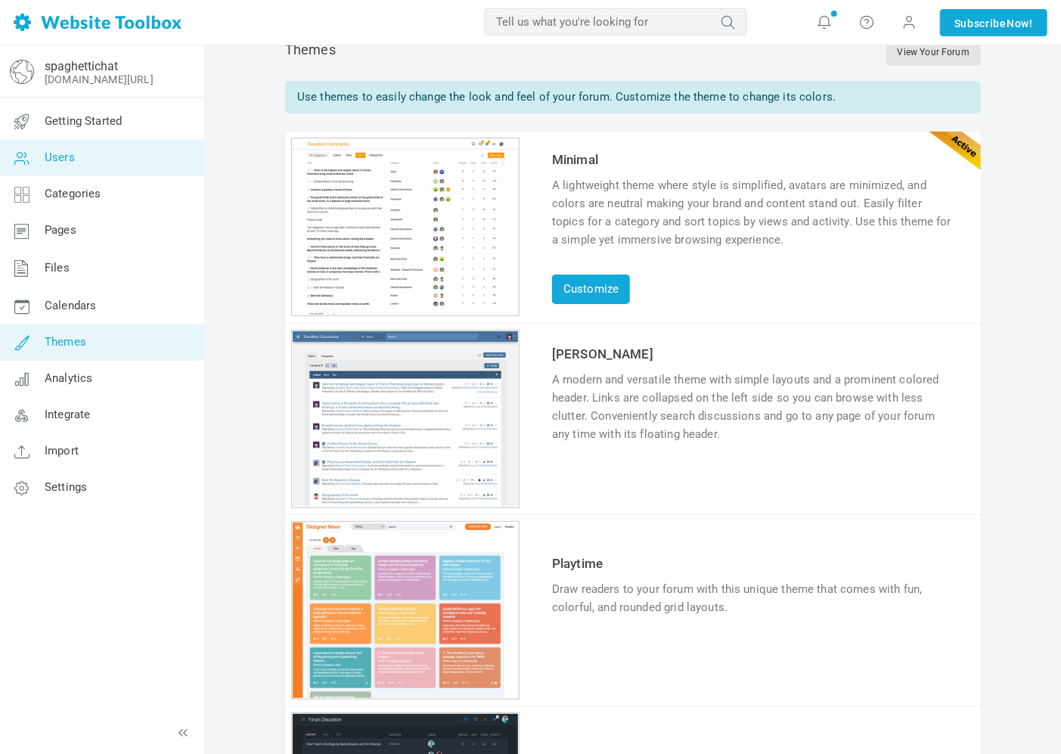
scroll to position [84, 0]
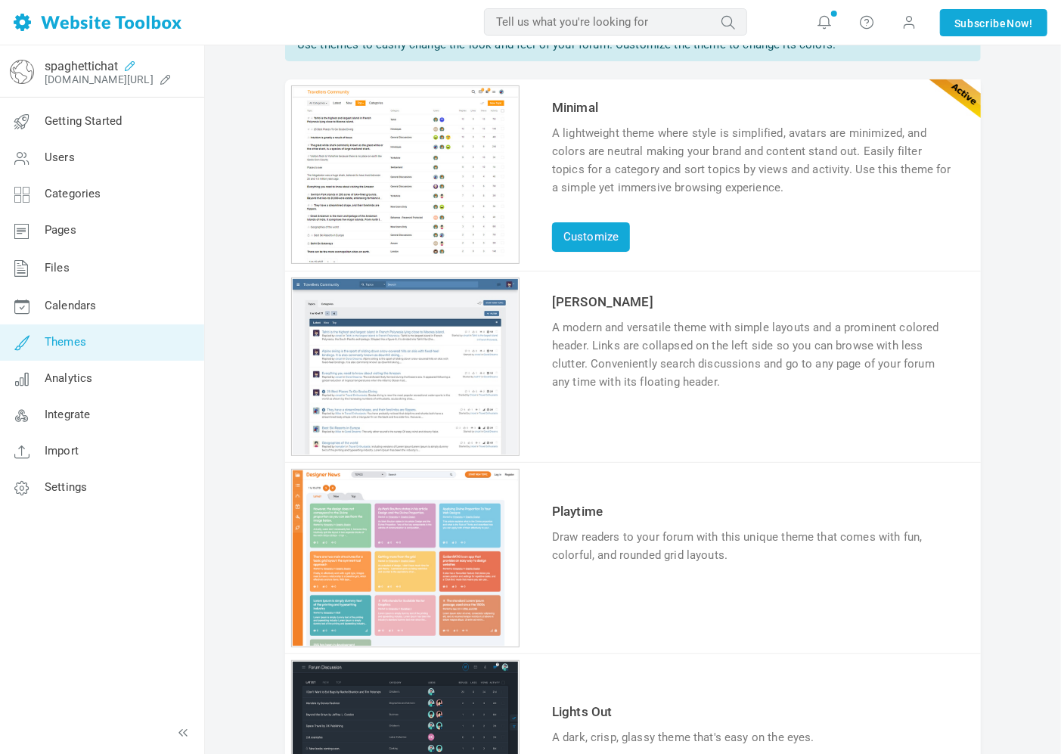
click at [121, 60] on icon at bounding box center [130, 66] width 24 height 12
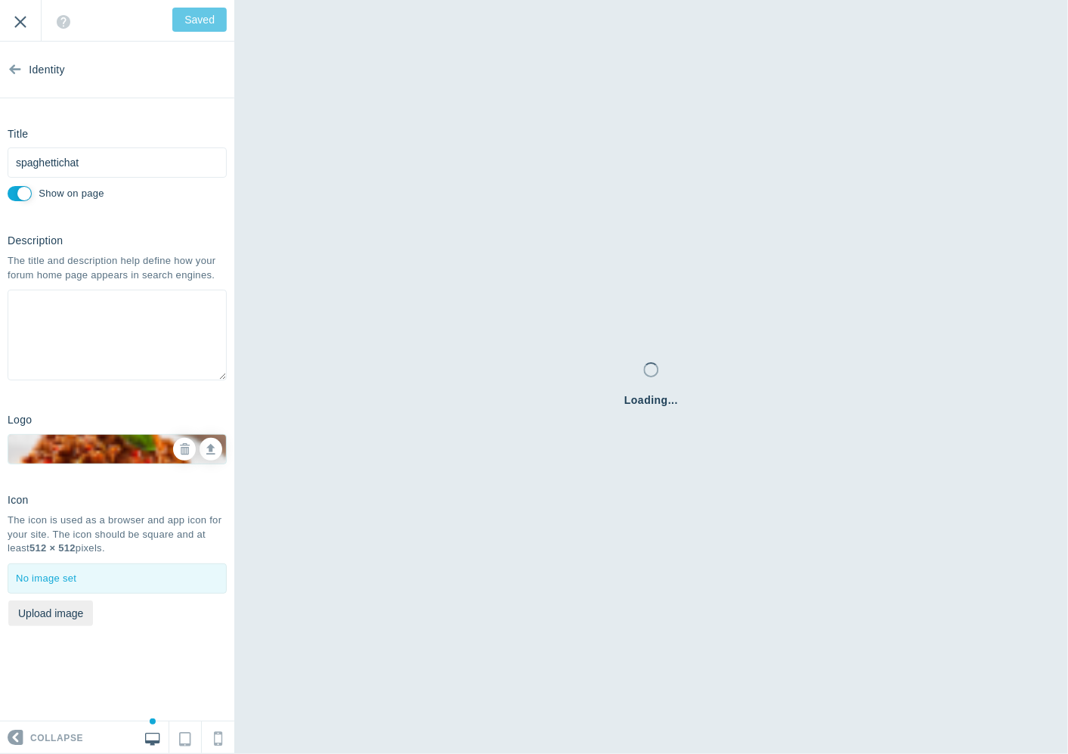
click at [16, 23] on input "Exit" at bounding box center [20, 21] width 41 height 42
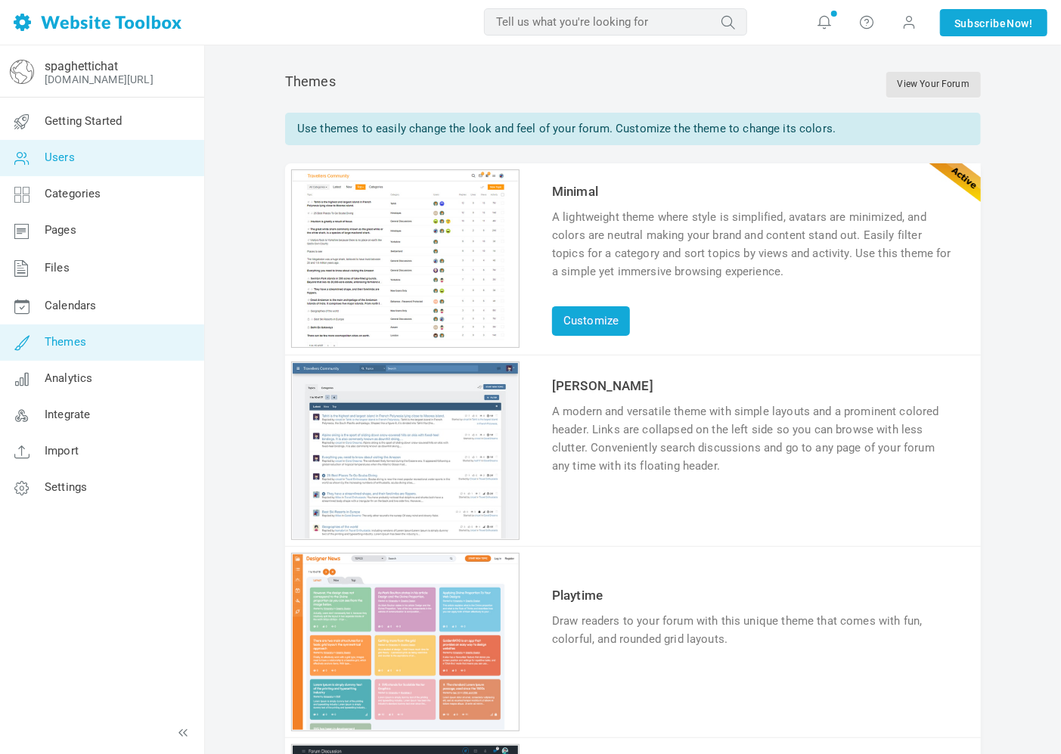
click at [63, 163] on span "Users" at bounding box center [60, 157] width 30 height 14
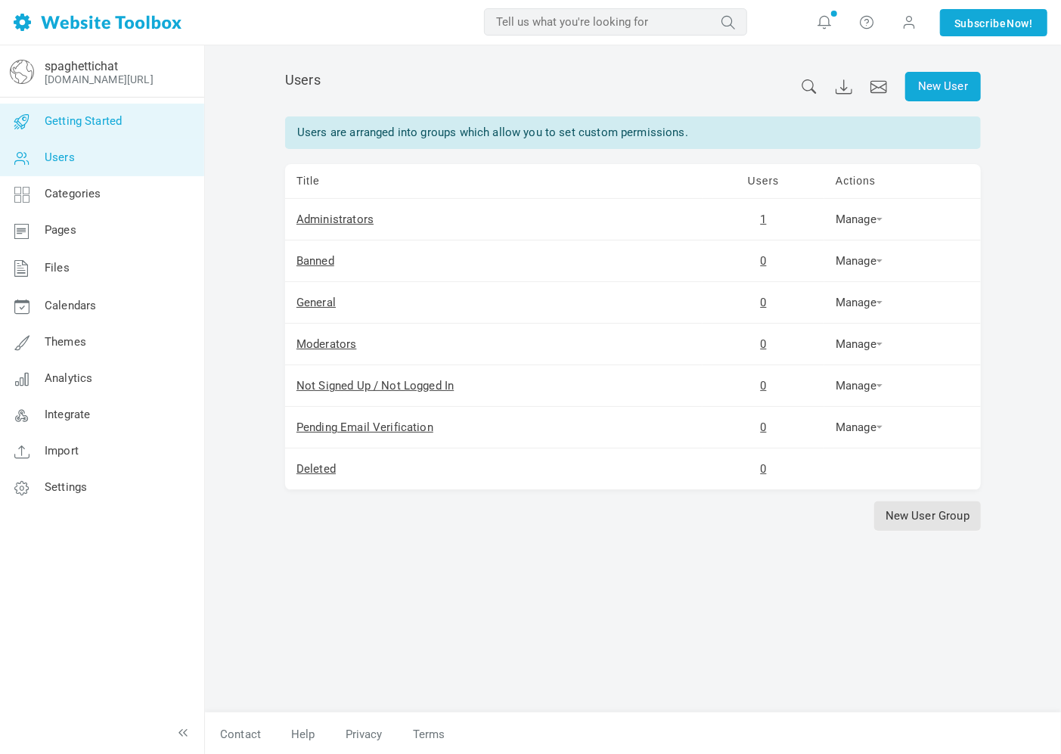
click at [86, 129] on link "Getting Started" at bounding box center [101, 122] width 205 height 36
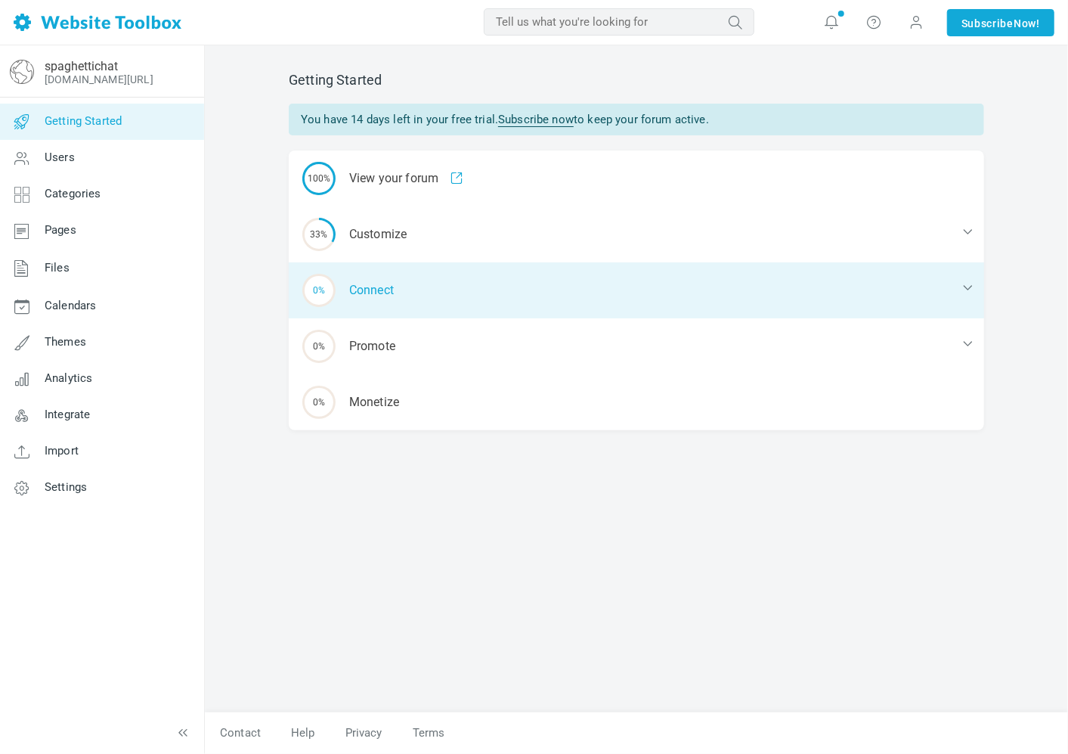
click at [376, 284] on div "0% Connect" at bounding box center [637, 290] width 696 height 56
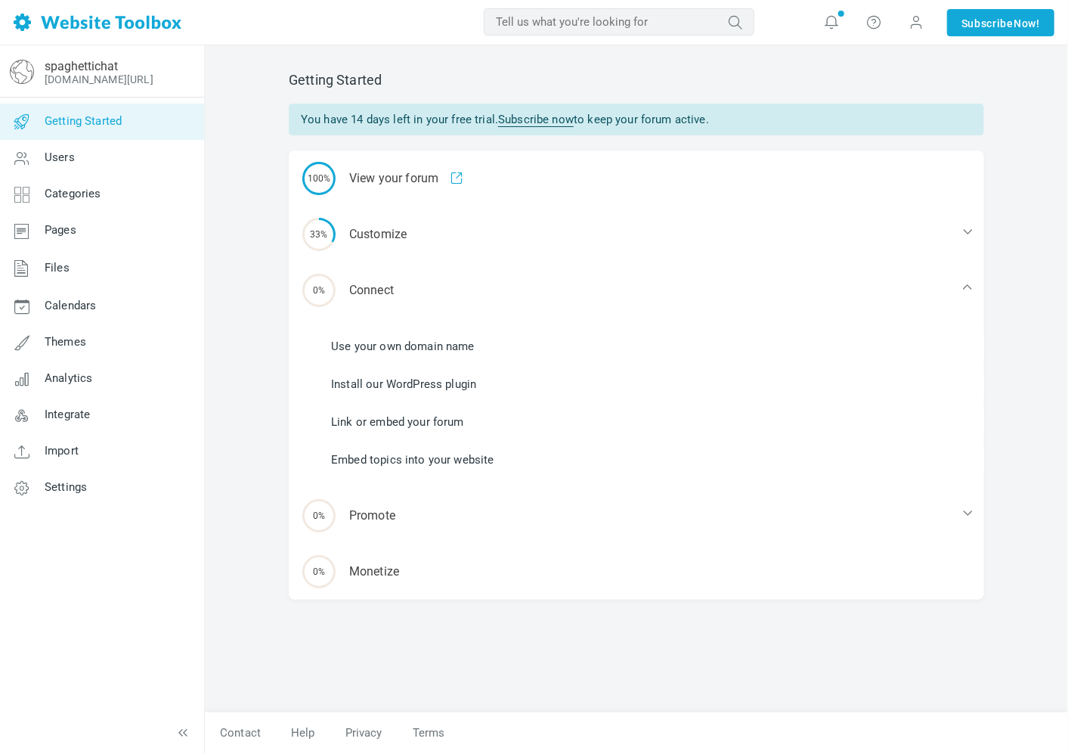
click at [413, 426] on link "Link or embed your forum" at bounding box center [397, 422] width 133 height 17
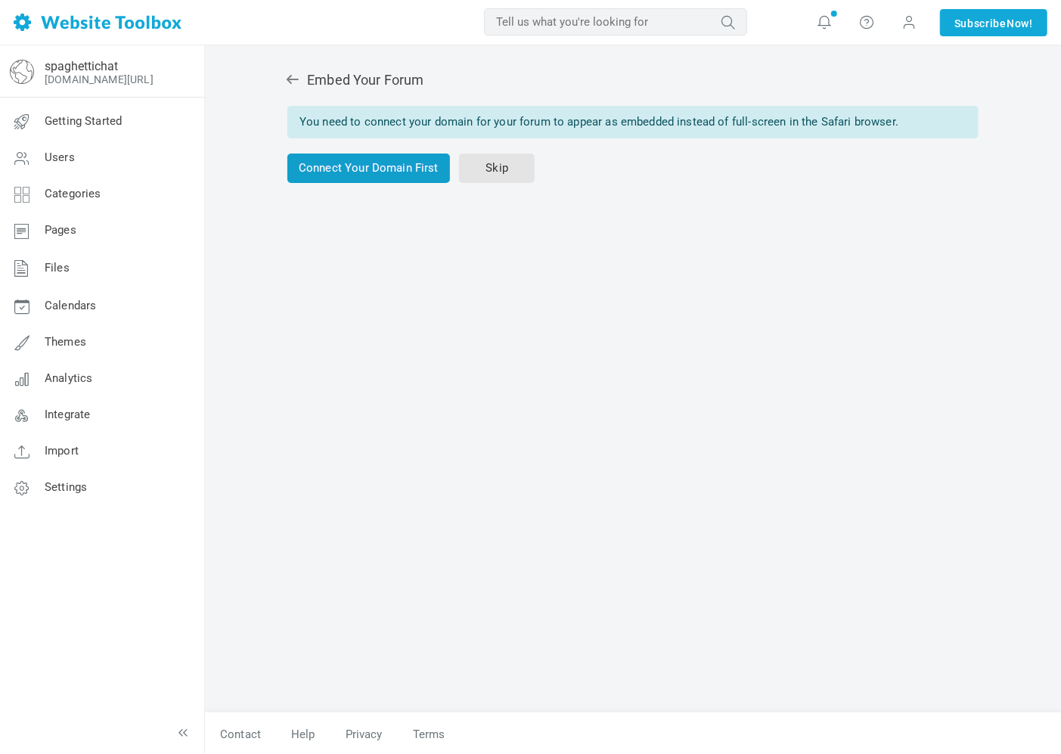
click at [405, 165] on link "Connect Your Domain First" at bounding box center [368, 168] width 163 height 29
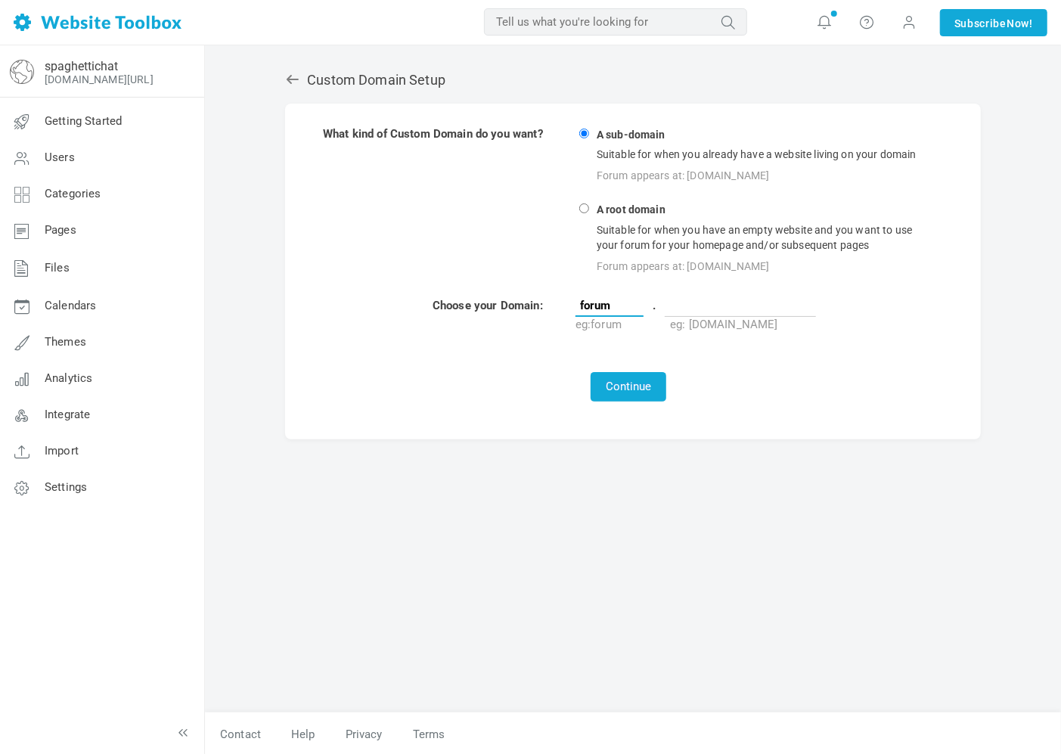
click at [625, 296] on input "forum" at bounding box center [609, 305] width 68 height 23
drag, startPoint x: 625, startPoint y: 297, endPoint x: 514, endPoint y: 298, distance: 110.4
click at [514, 298] on tr "Choose your Domain: forum . eg: forum eg: [DOMAIN_NAME]" at bounding box center [628, 315] width 613 height 36
type input "spaghettichat"
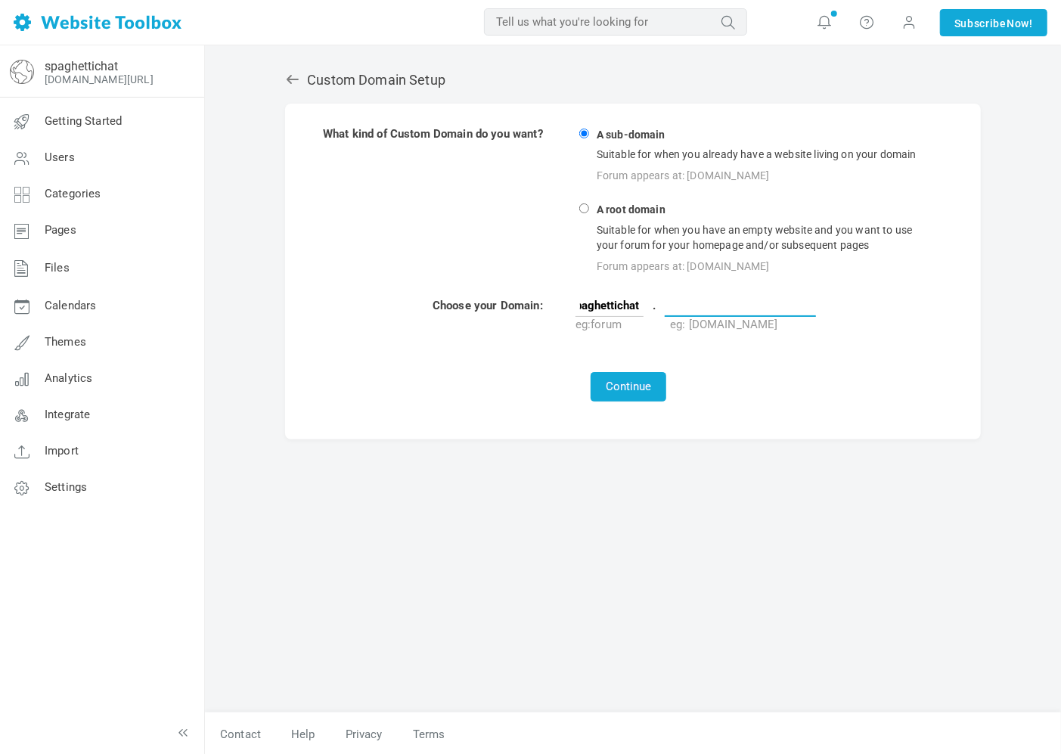
scroll to position [0, 0]
drag, startPoint x: 723, startPoint y: 292, endPoint x: 781, endPoint y: 296, distance: 58.3
click at [723, 294] on input "text" at bounding box center [740, 305] width 151 height 23
click at [690, 295] on input "text" at bounding box center [740, 305] width 151 height 23
click at [972, 209] on form "What kind of Custom Domain do you want? A sub-domain Suitable for when you alre…" at bounding box center [633, 272] width 696 height 336
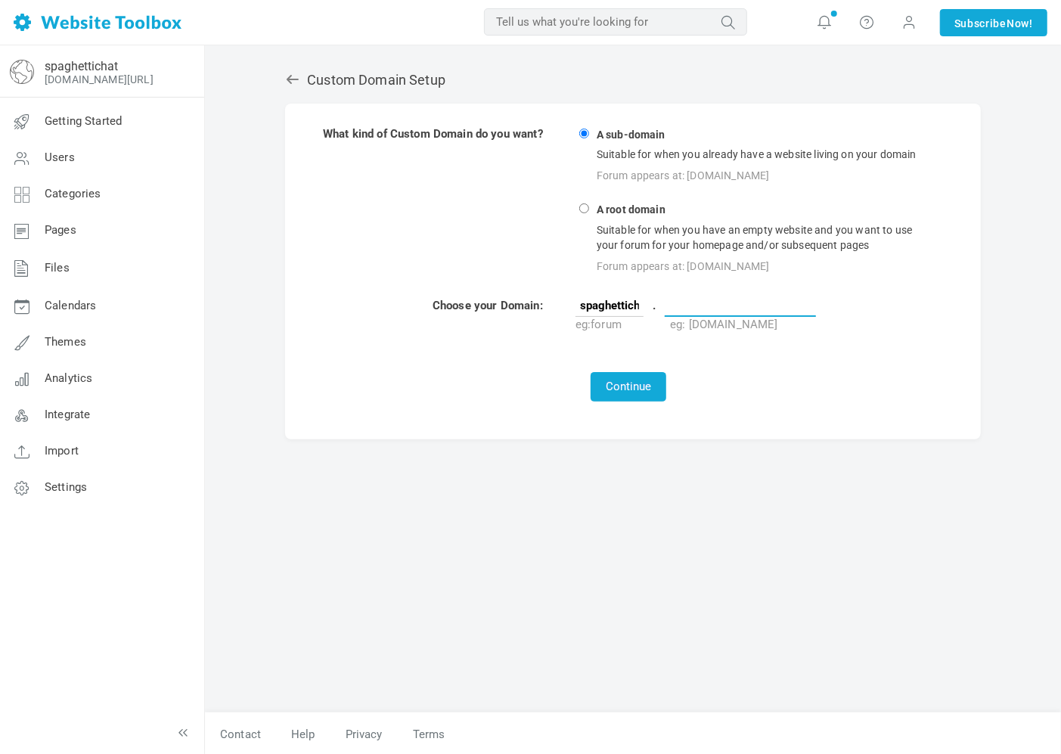
click at [711, 308] on input "text" at bounding box center [740, 305] width 151 height 23
click at [760, 271] on div "Forum appears at: [DOMAIN_NAME]" at bounding box center [764, 266] width 340 height 20
click at [589, 213] on input "A root domain Suitable for when you have an empty website and you want to use y…" at bounding box center [584, 208] width 10 height 10
radio input "true"
type input "www"
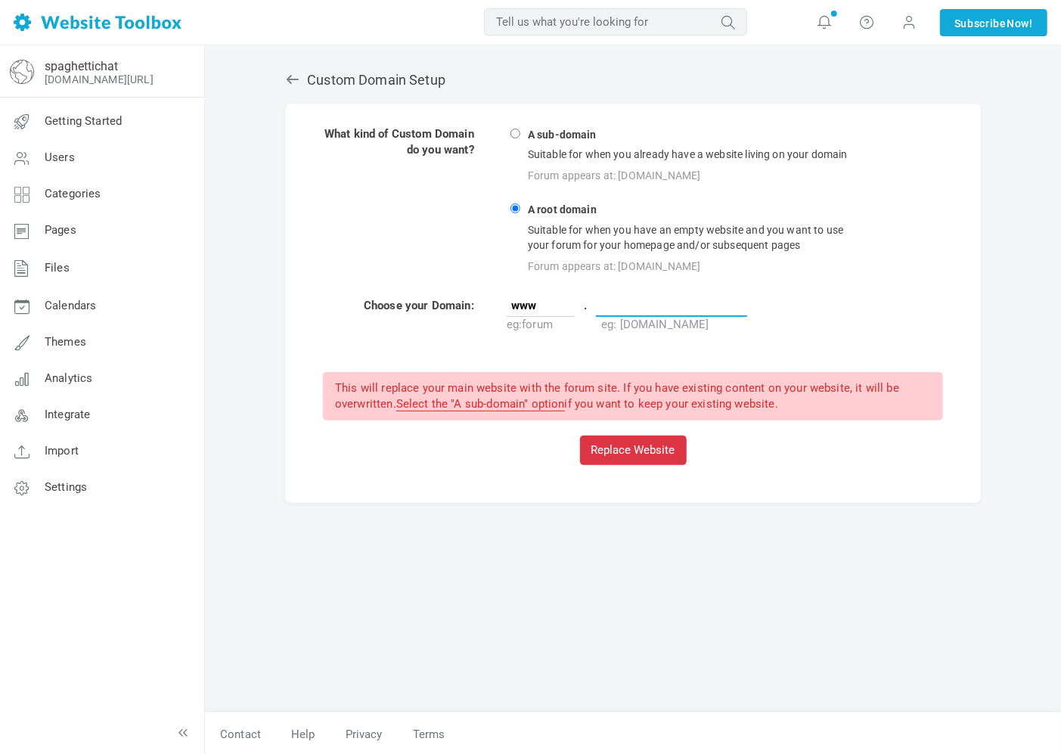
click at [643, 301] on input "text" at bounding box center [671, 305] width 151 height 23
click at [632, 296] on input "text" at bounding box center [671, 305] width 151 height 23
click at [531, 294] on input "www" at bounding box center [541, 305] width 68 height 23
click at [554, 300] on input "www" at bounding box center [541, 305] width 68 height 23
drag, startPoint x: 556, startPoint y: 309, endPoint x: 458, endPoint y: 296, distance: 98.3
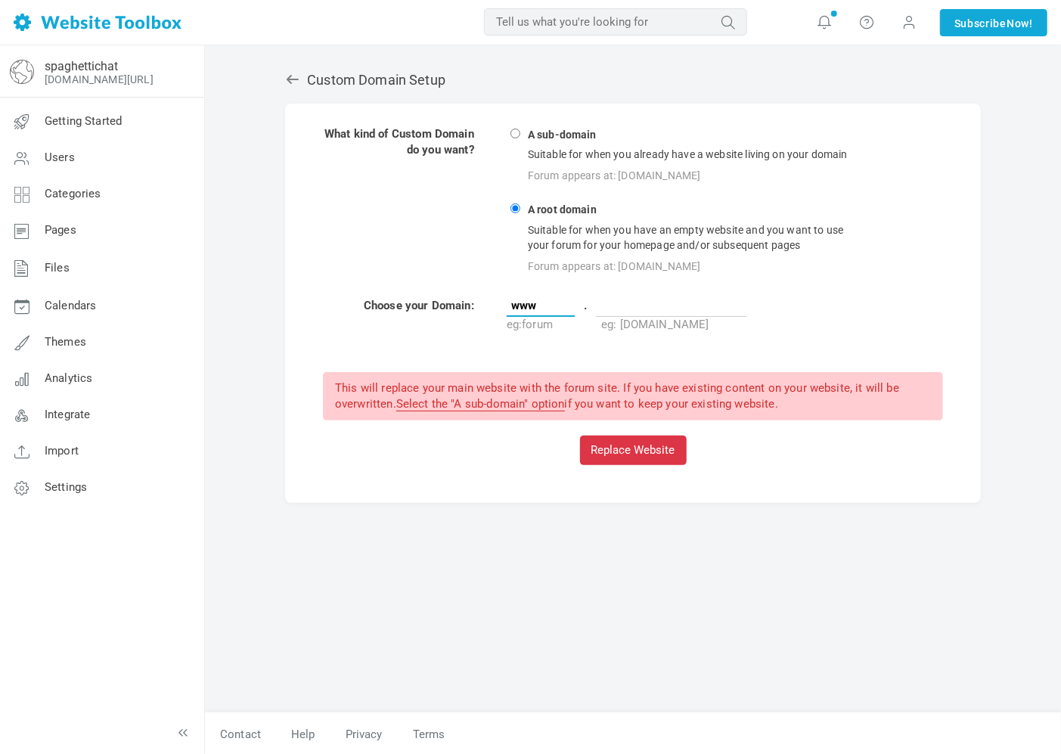
click at [458, 297] on tr "Choose your Domain: www . eg: forum eg: [DOMAIN_NAME]" at bounding box center [633, 315] width 622 height 36
drag, startPoint x: 539, startPoint y: 299, endPoint x: 493, endPoint y: 305, distance: 46.6
click at [447, 305] on tr "Choose your Domain: spaghetti . eg: forum eg: [DOMAIN_NAME]" at bounding box center [633, 315] width 622 height 36
type input "spaghetti"
radio input "true"
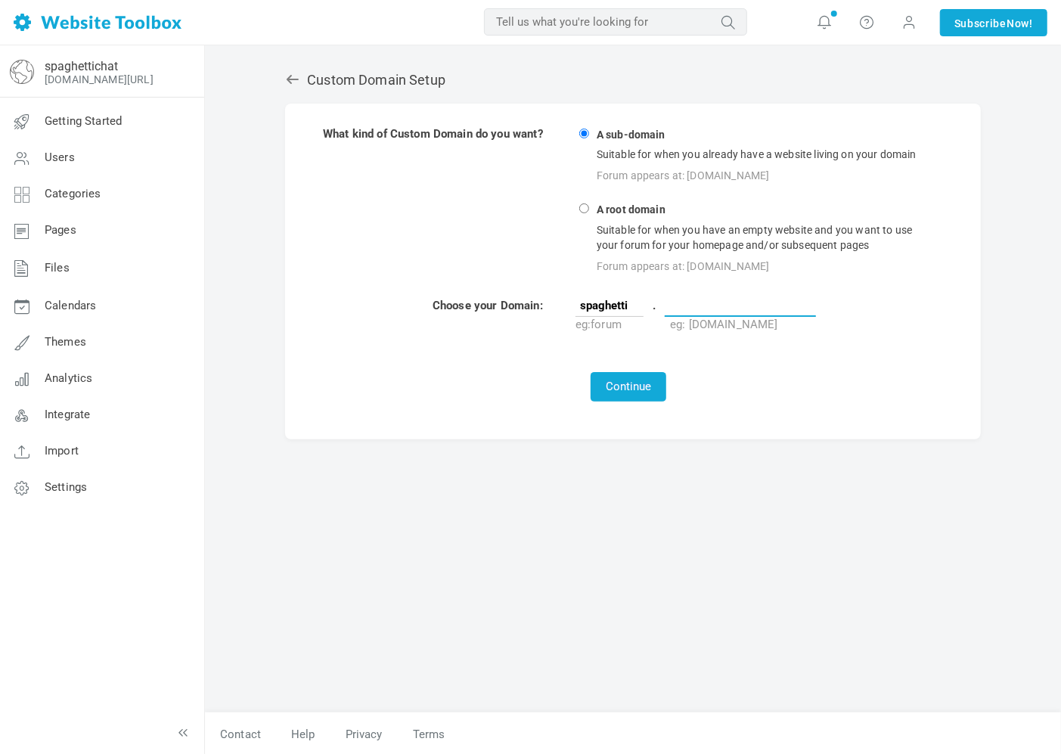
click at [649, 304] on td "spaghetti . eg: forum eg: [DOMAIN_NAME]" at bounding box center [755, 315] width 361 height 36
drag, startPoint x: 629, startPoint y: 305, endPoint x: 547, endPoint y: 305, distance: 81.7
click at [554, 305] on tr "Choose your Domain: spaghetti . eg: forum eg: mysite.com" at bounding box center [628, 315] width 613 height 36
click at [699, 294] on input "text" at bounding box center [740, 305] width 151 height 23
paste input "spaghetti"
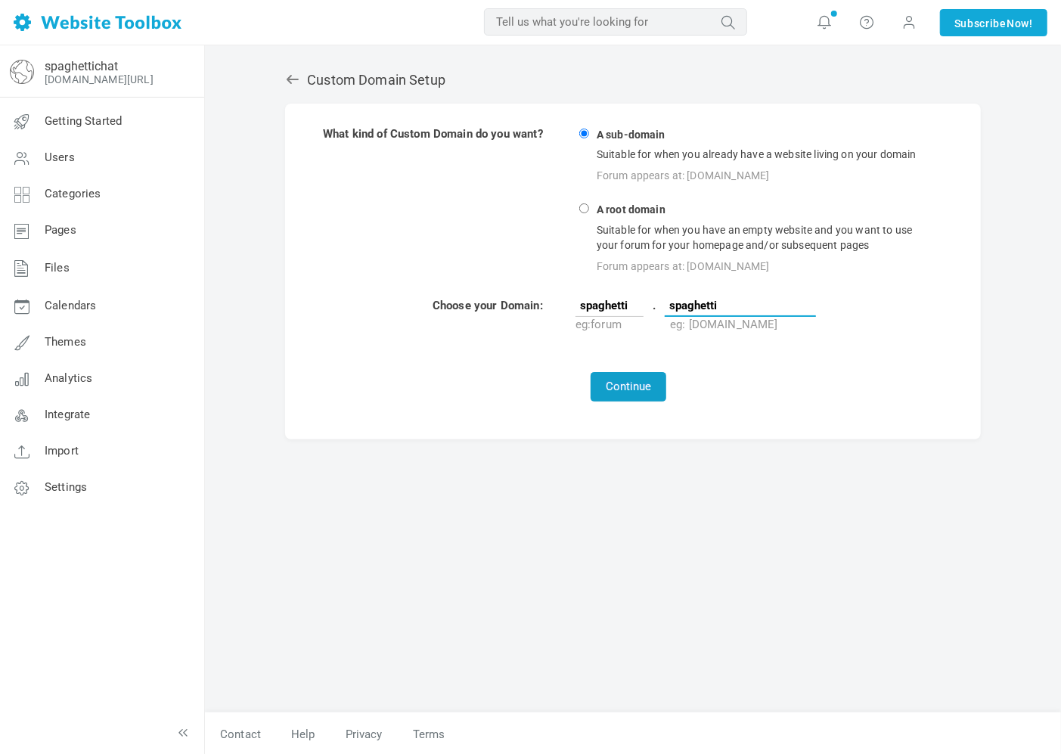
type input "spaghetti"
click at [624, 379] on button "Continue" at bounding box center [629, 386] width 76 height 29
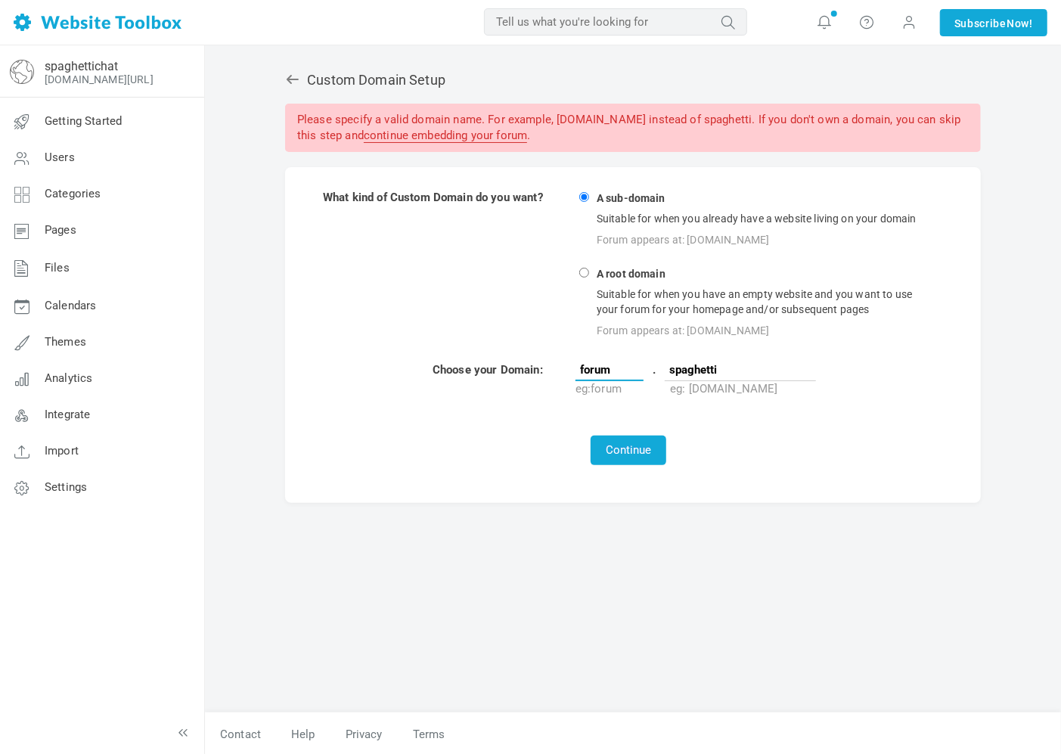
drag, startPoint x: 579, startPoint y: 368, endPoint x: 510, endPoint y: 369, distance: 68.8
click at [519, 369] on tr "Choose your Domain: forum . spaghetti eg: forum eg: [DOMAIN_NAME]" at bounding box center [628, 379] width 613 height 36
type input "www"
radio input "true"
click at [634, 457] on td "This will replace your main website with the forum site. If you have existing c…" at bounding box center [628, 450] width 613 height 31
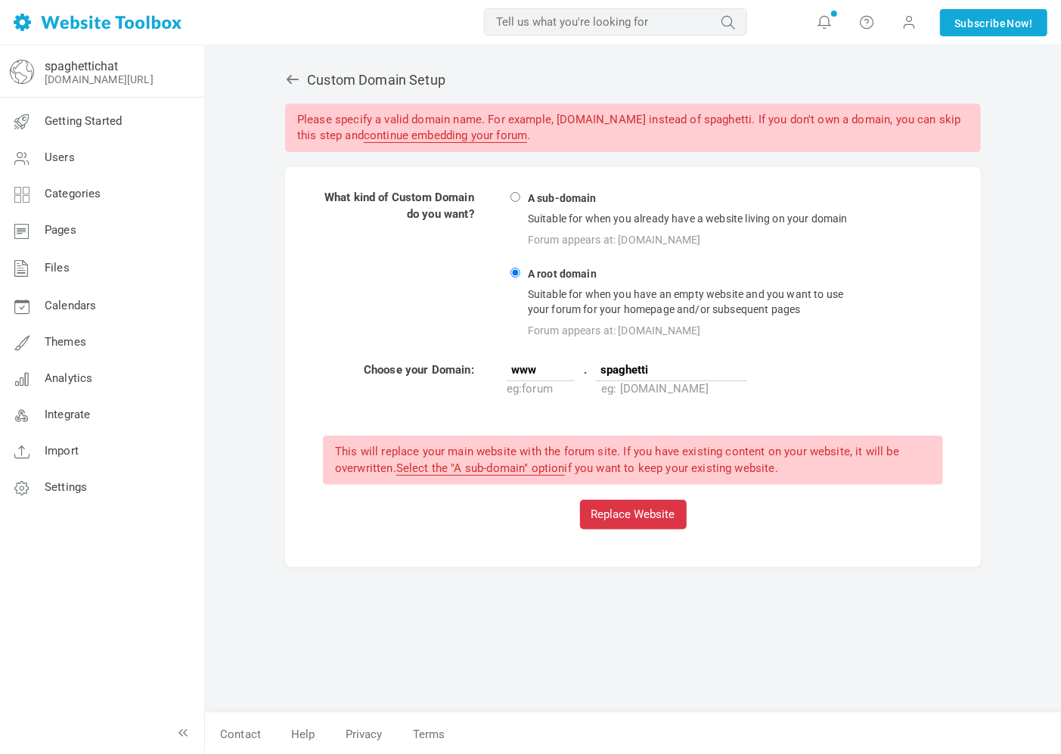
click at [629, 492] on td "This will replace your main website with the forum site. If you have existing c…" at bounding box center [633, 482] width 622 height 95
click at [630, 500] on button "Replace Website" at bounding box center [633, 514] width 107 height 29
click at [631, 500] on button "Replace Website" at bounding box center [633, 514] width 107 height 29
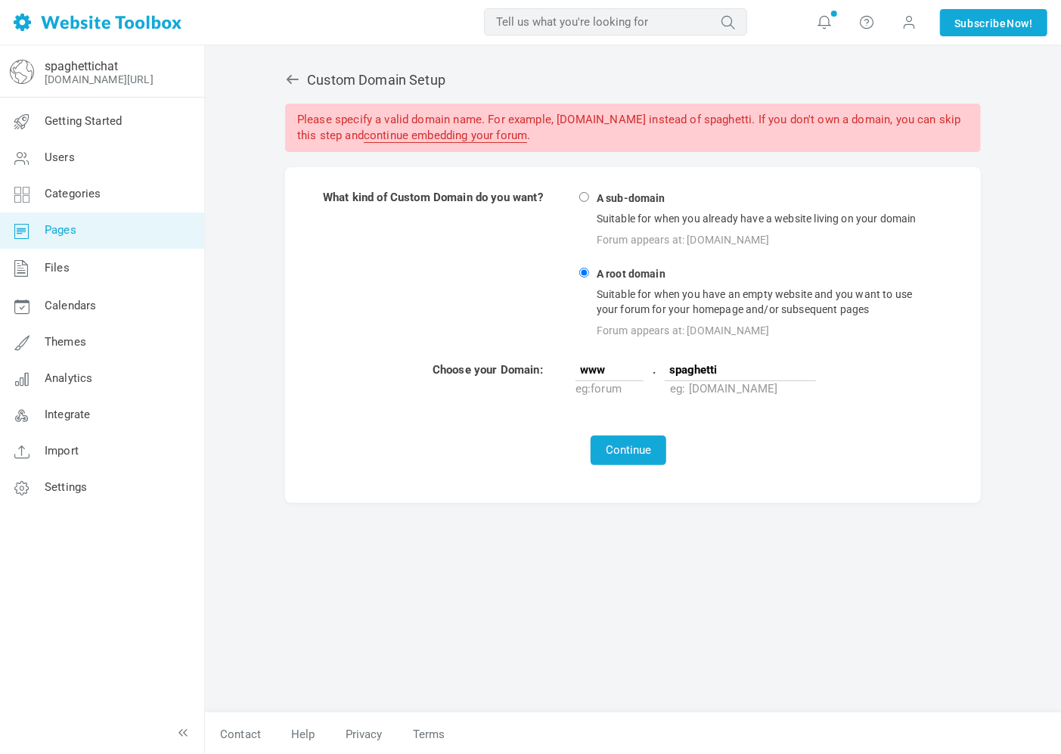
click at [74, 222] on link "Pages" at bounding box center [101, 230] width 205 height 36
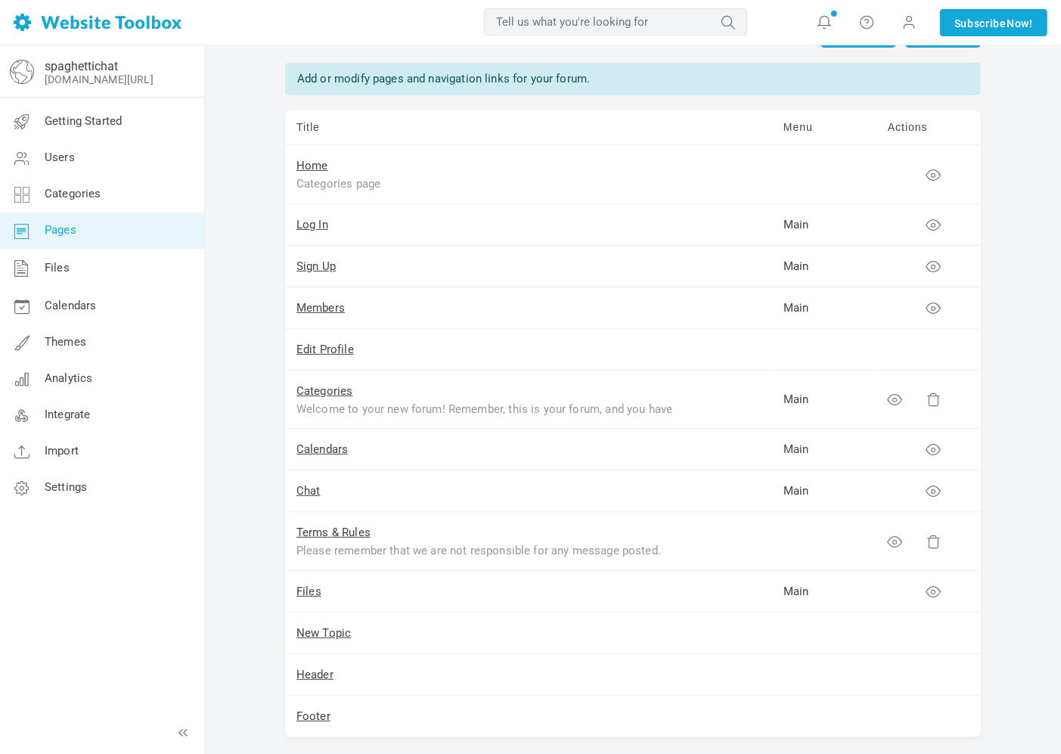
scroll to position [118, 0]
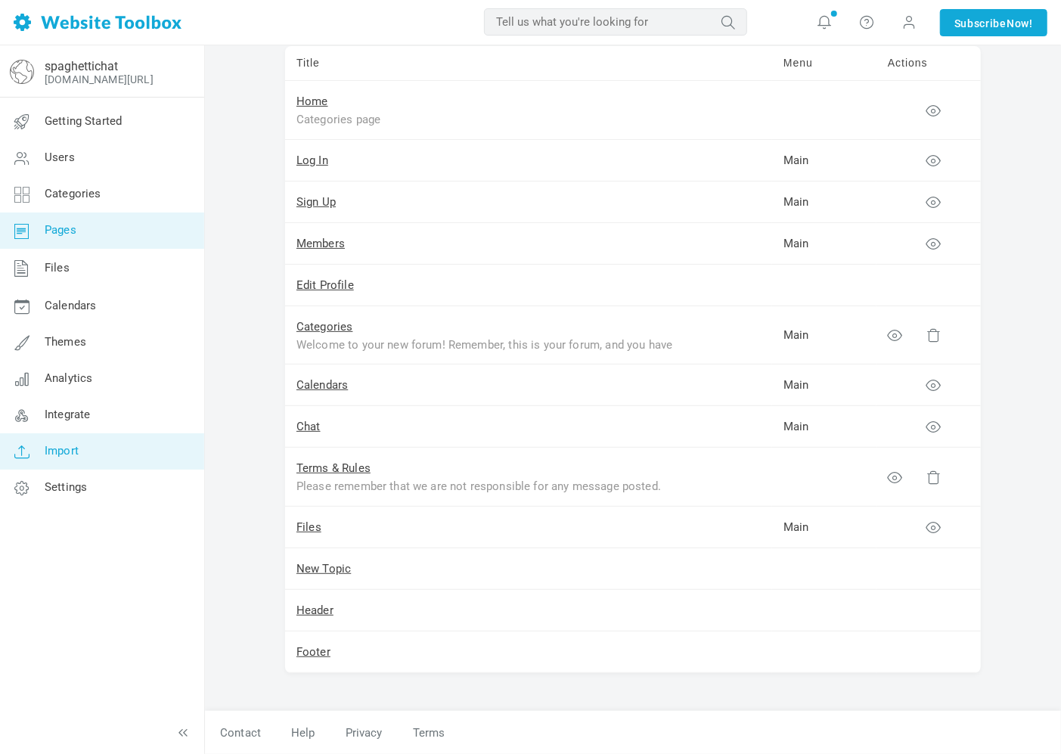
click at [59, 451] on span "Import" at bounding box center [62, 451] width 34 height 14
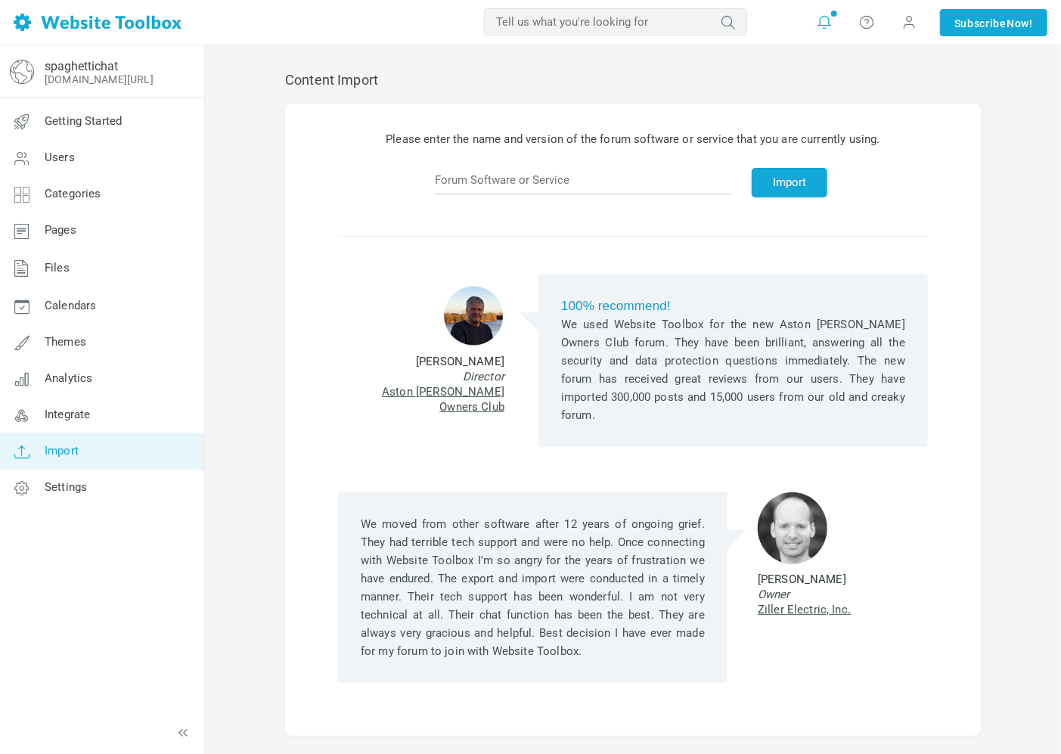
click at [830, 23] on link at bounding box center [824, 23] width 24 height 24
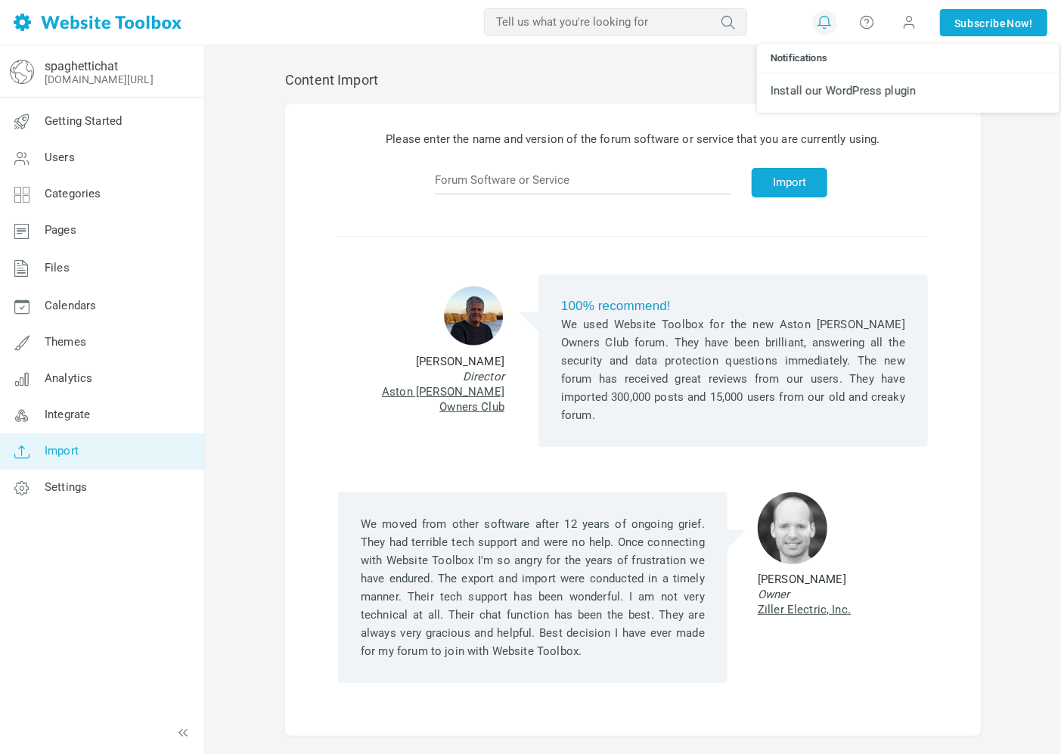
click at [828, 26] on icon at bounding box center [824, 22] width 15 height 17
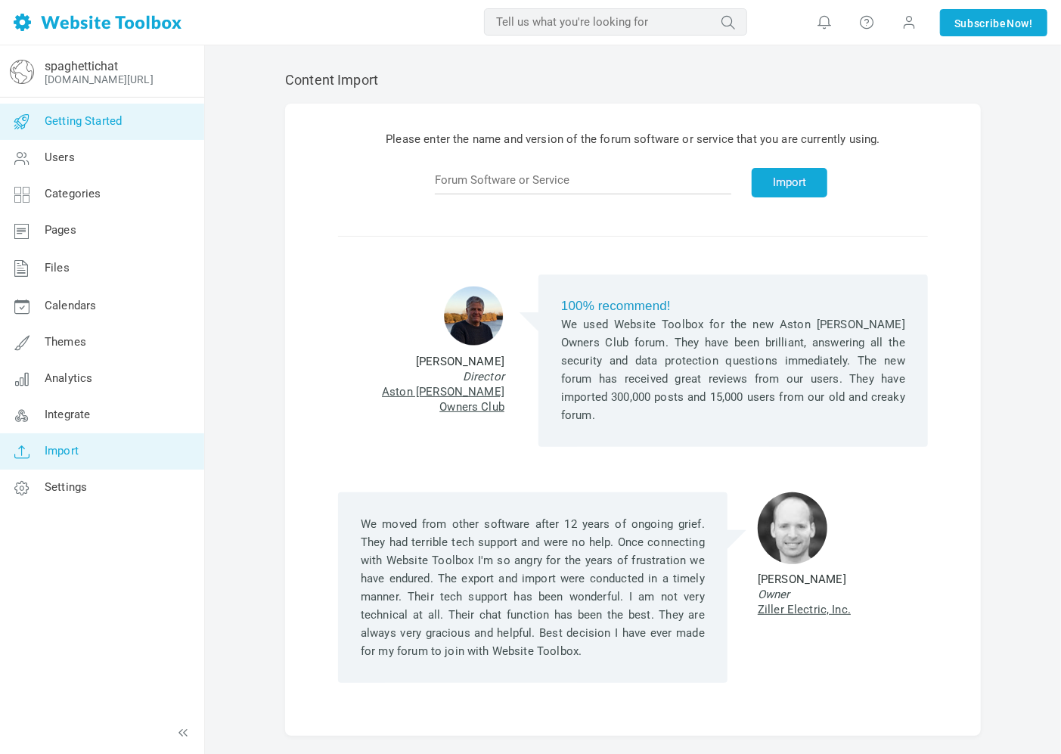
click at [86, 122] on span "Getting Started" at bounding box center [83, 121] width 77 height 14
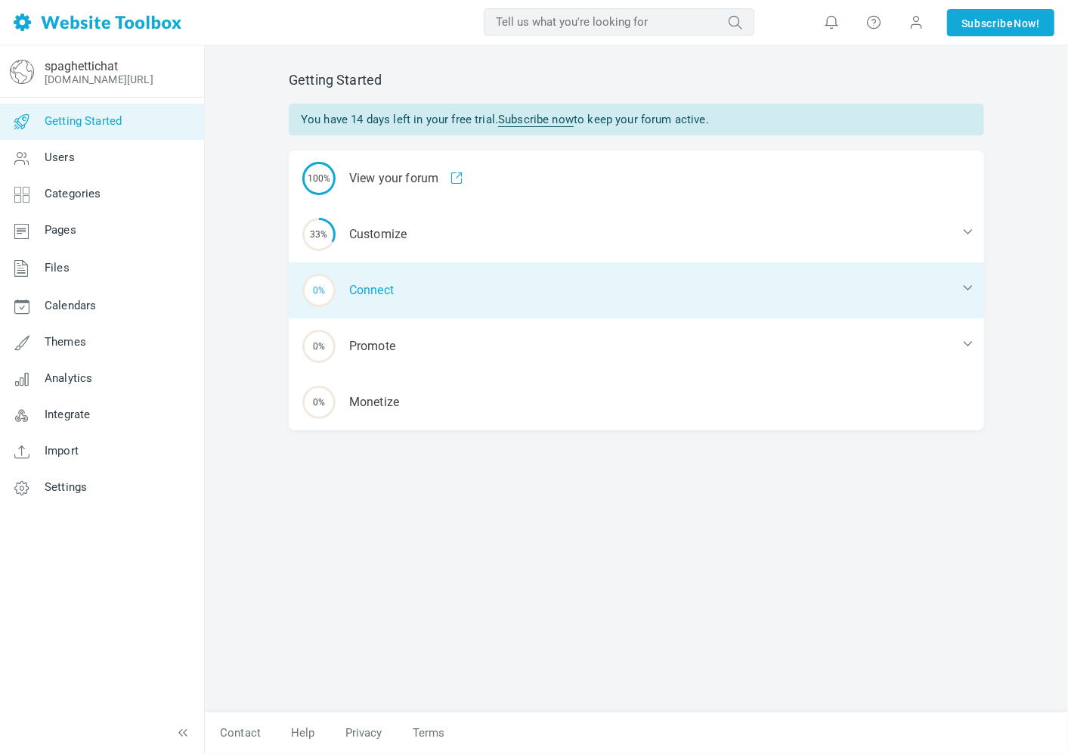
click at [383, 298] on div "0% Connect" at bounding box center [637, 290] width 696 height 56
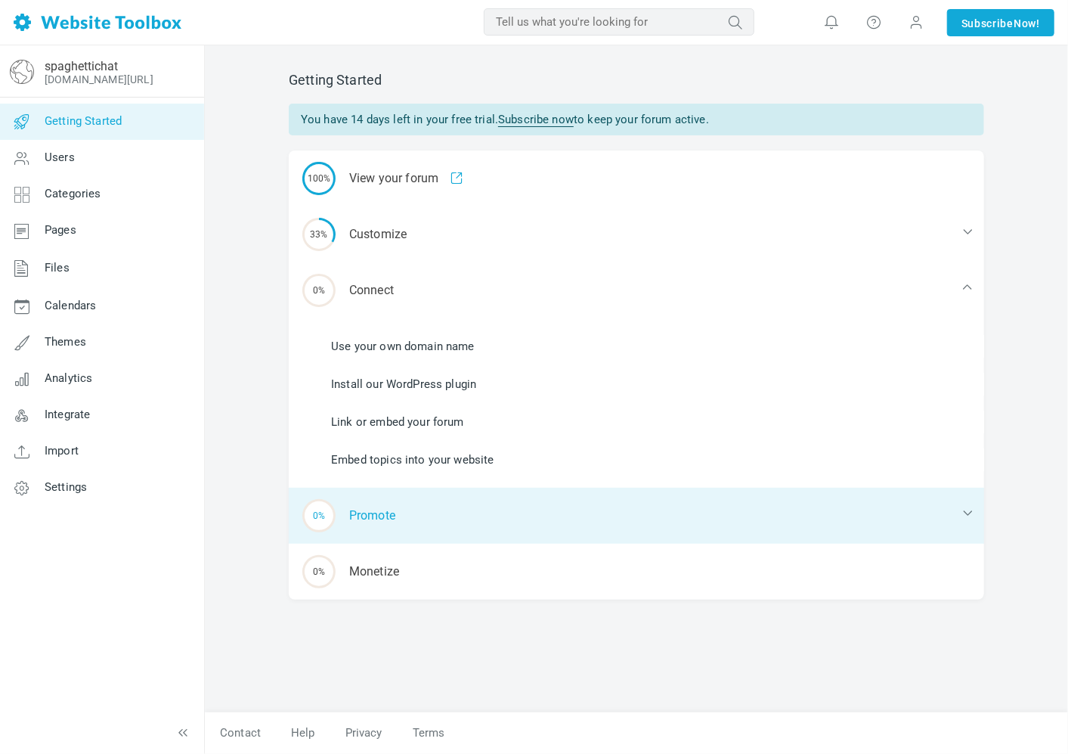
click at [389, 527] on div "0% Promote" at bounding box center [637, 516] width 696 height 56
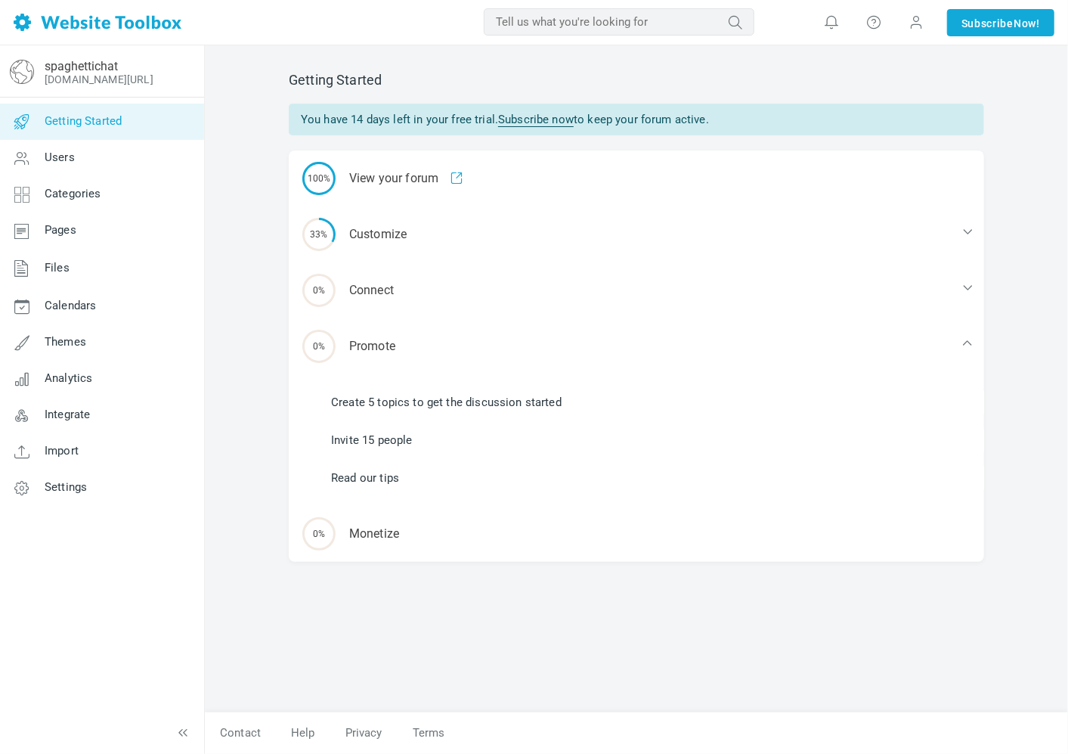
click at [399, 402] on link "Create 5 topics to get the discussion started" at bounding box center [446, 402] width 231 height 17
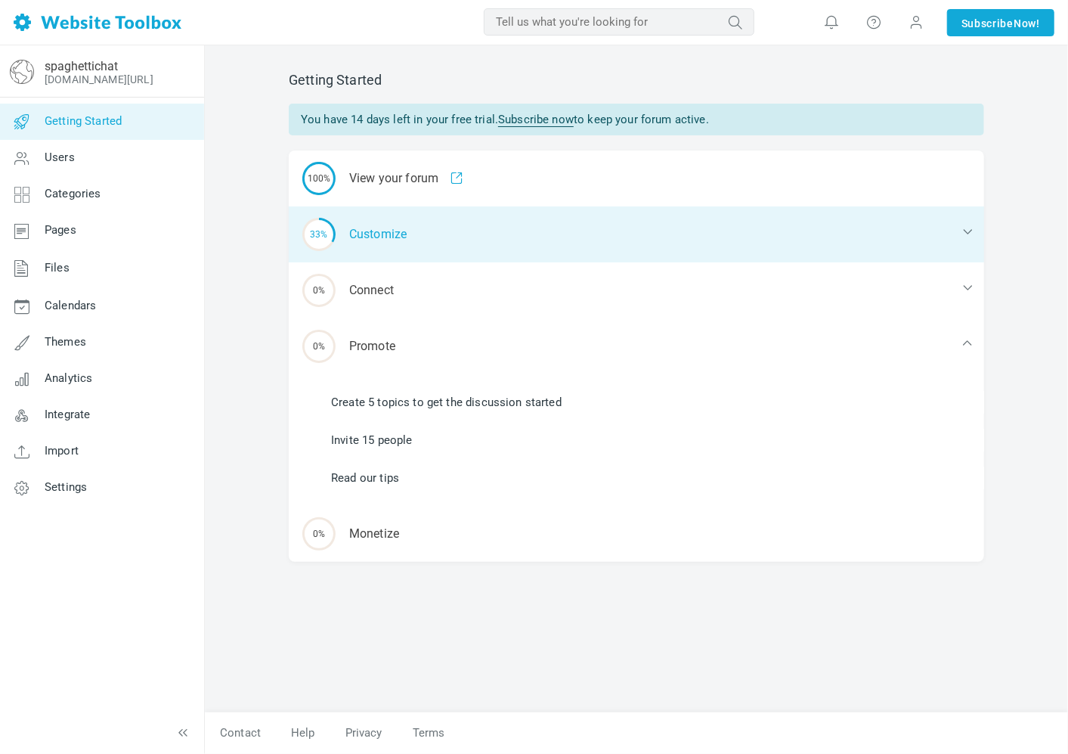
click at [399, 236] on div "33% Customize" at bounding box center [637, 234] width 696 height 56
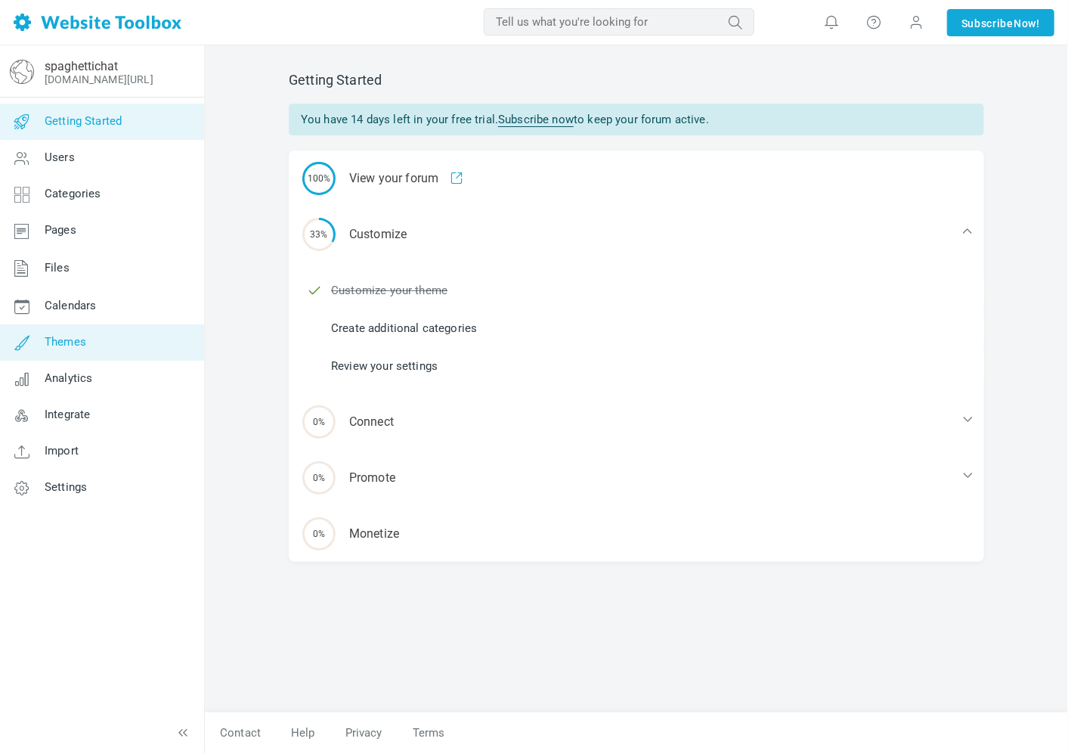
drag, startPoint x: 72, startPoint y: 331, endPoint x: 80, endPoint y: 339, distance: 11.2
click at [73, 331] on link "Themes" at bounding box center [101, 342] width 205 height 36
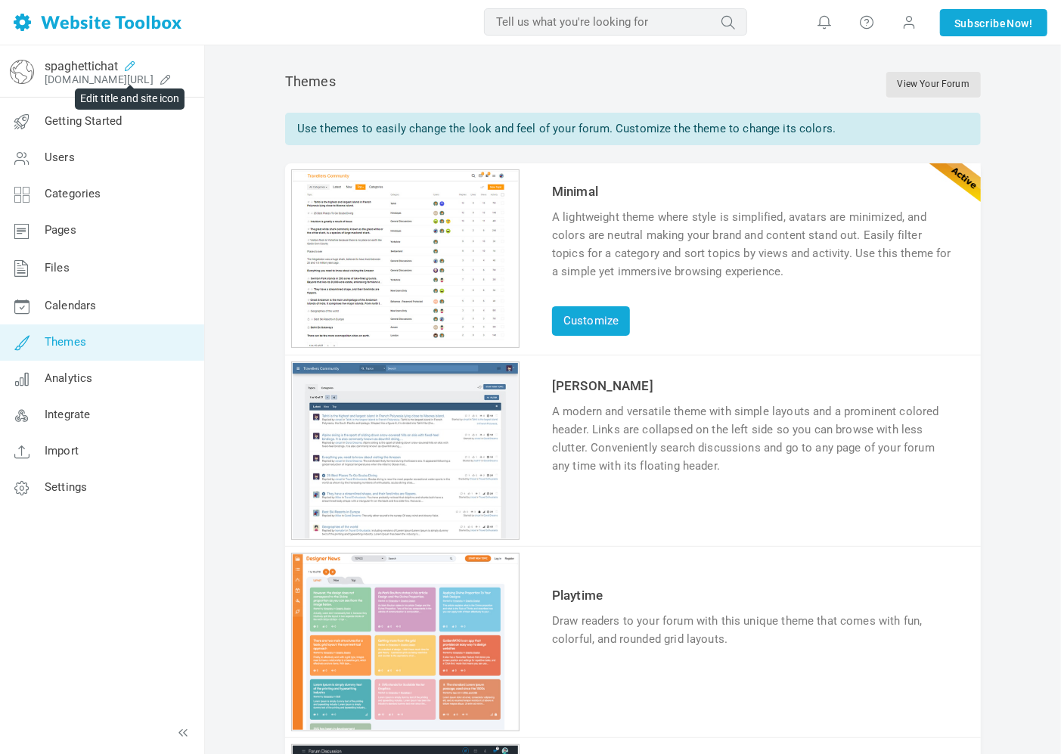
click at [126, 64] on icon at bounding box center [130, 66] width 24 height 12
click at [178, 77] on icon at bounding box center [166, 79] width 24 height 12
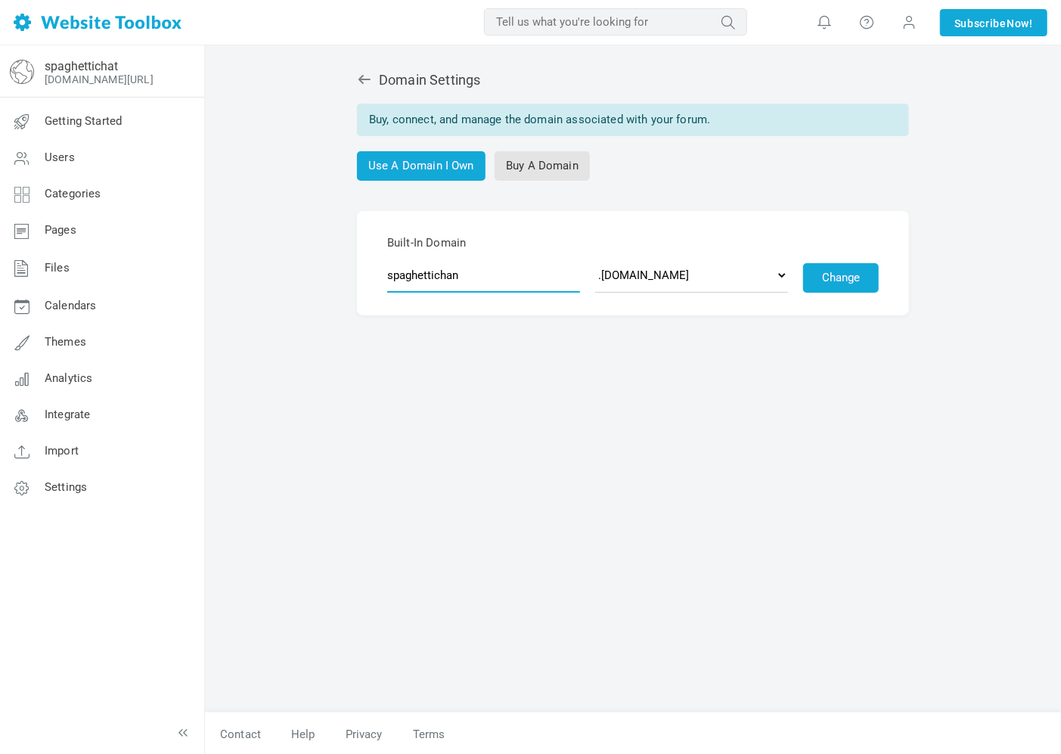
click at [474, 284] on input "spaghettichan" at bounding box center [483, 275] width 193 height 35
type input "spaghettichat"
click at [821, 280] on button "Change" at bounding box center [841, 277] width 76 height 29
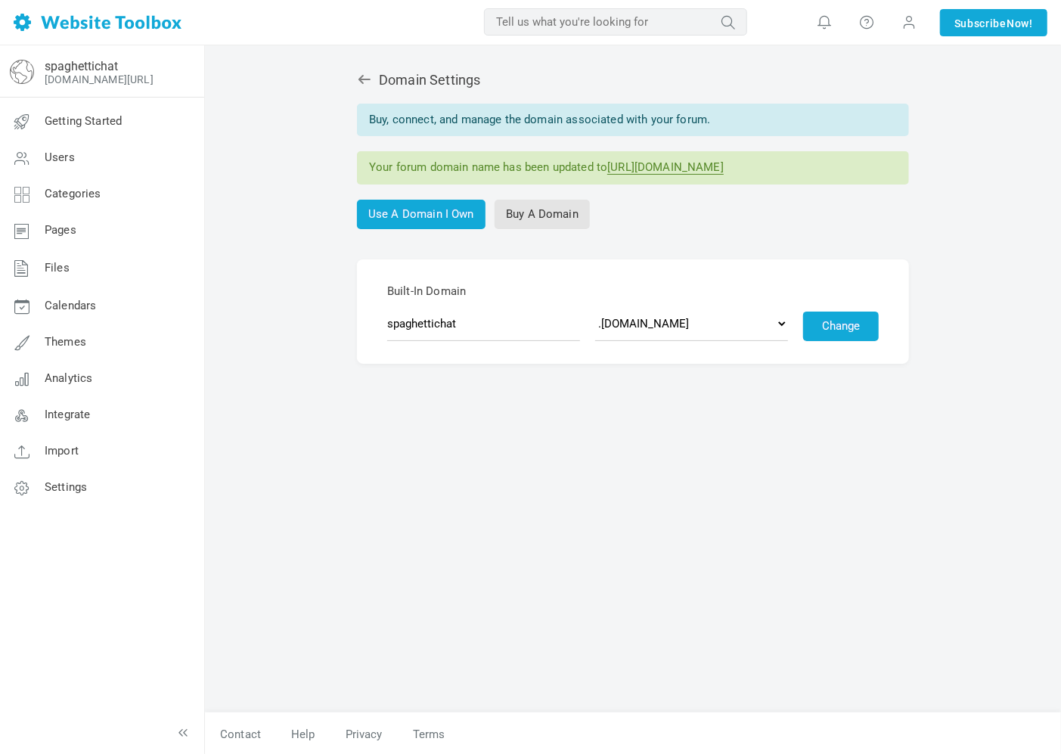
click at [829, 282] on span "Built-In Domain" at bounding box center [633, 291] width 492 height 18
click at [724, 170] on link "[URL][DOMAIN_NAME]" at bounding box center [665, 167] width 116 height 14
